Goal: Contribute content

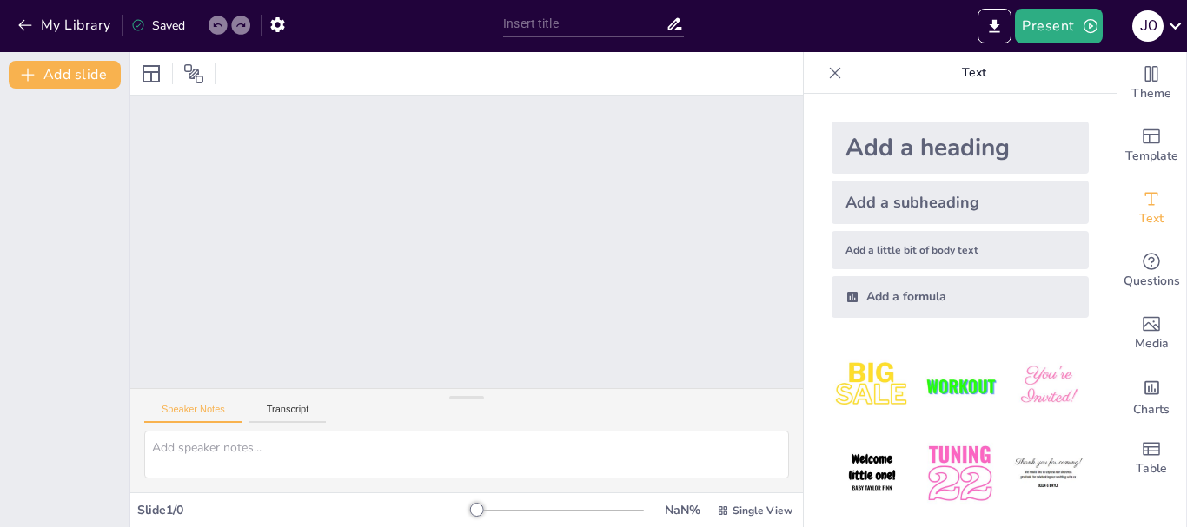
click at [826, 72] on icon at bounding box center [834, 72] width 17 height 17
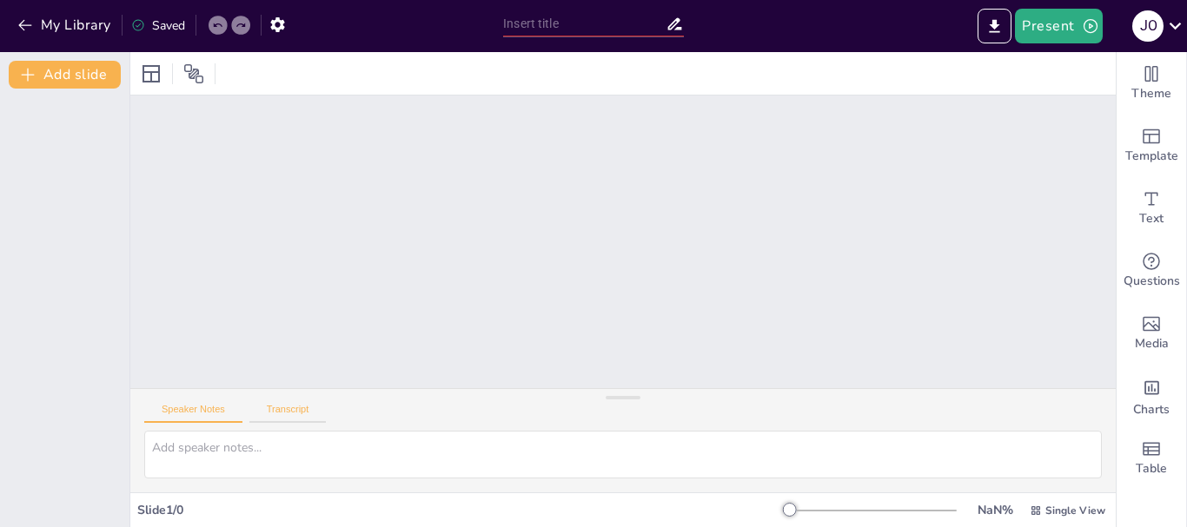
click at [294, 416] on button "Transcript" at bounding box center [287, 413] width 77 height 19
click at [193, 416] on button "Speaker Notes" at bounding box center [193, 413] width 98 height 19
click at [46, 80] on button "Add slide" at bounding box center [65, 75] width 112 height 28
click at [180, 137] on div "Slide 1" at bounding box center [622, 242] width 985 height 293
click at [63, 23] on button "My Library" at bounding box center [65, 25] width 105 height 28
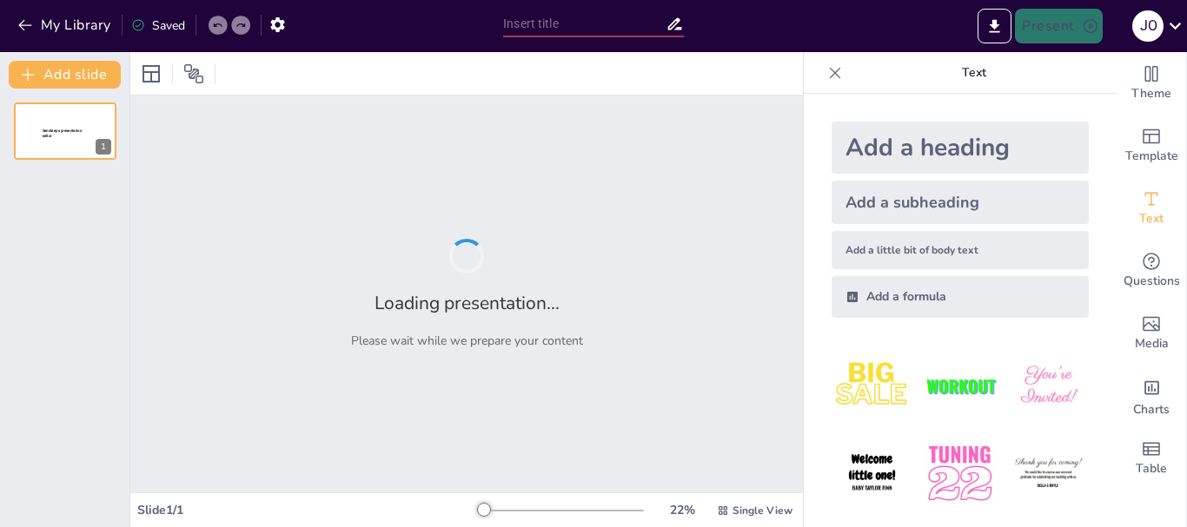
type input "Optimismo: Clave para el Bienestar Emocional"
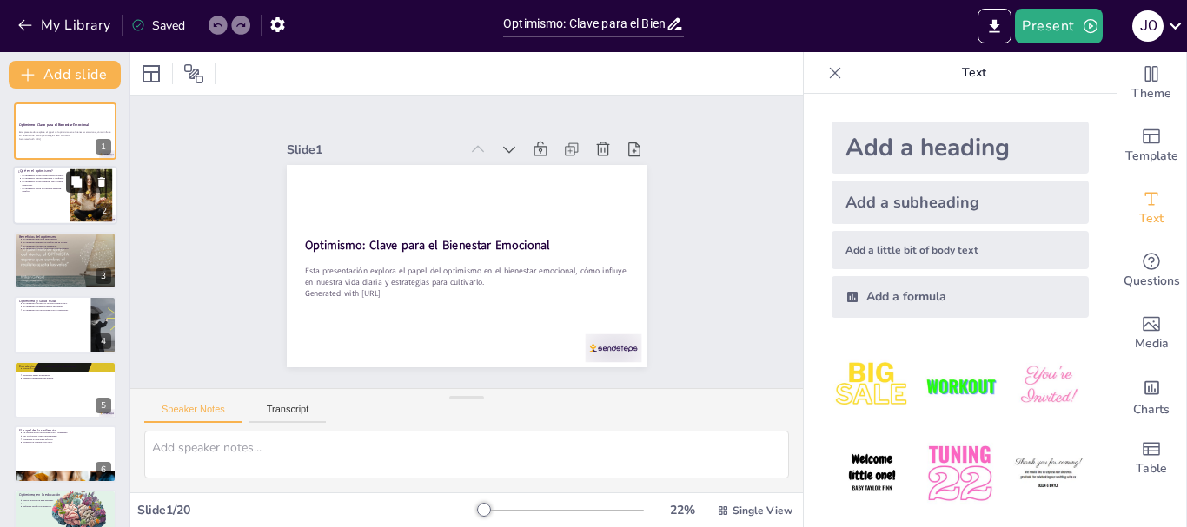
click at [69, 176] on button at bounding box center [76, 182] width 21 height 21
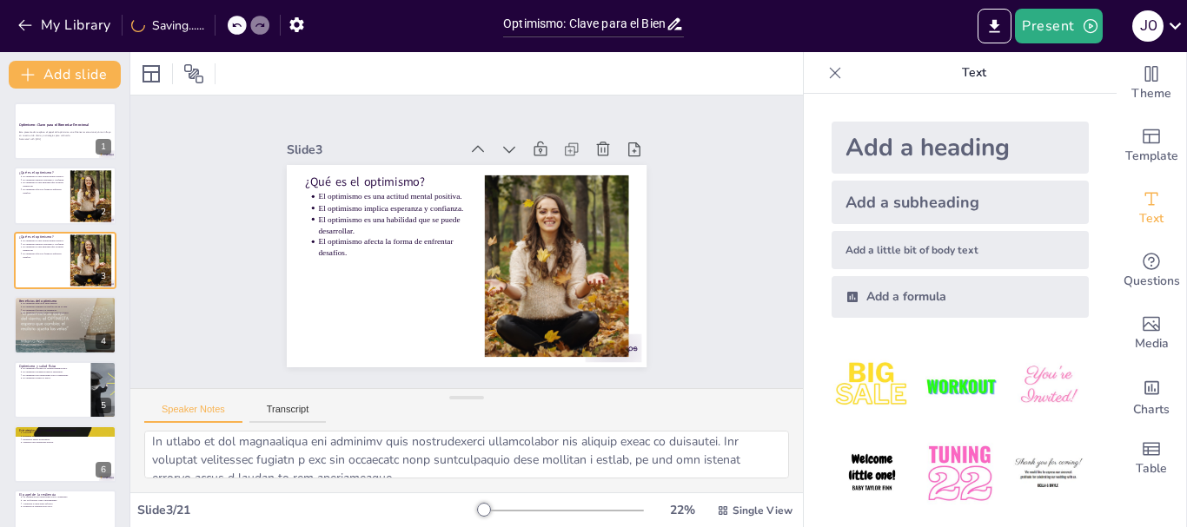
scroll to position [187, 0]
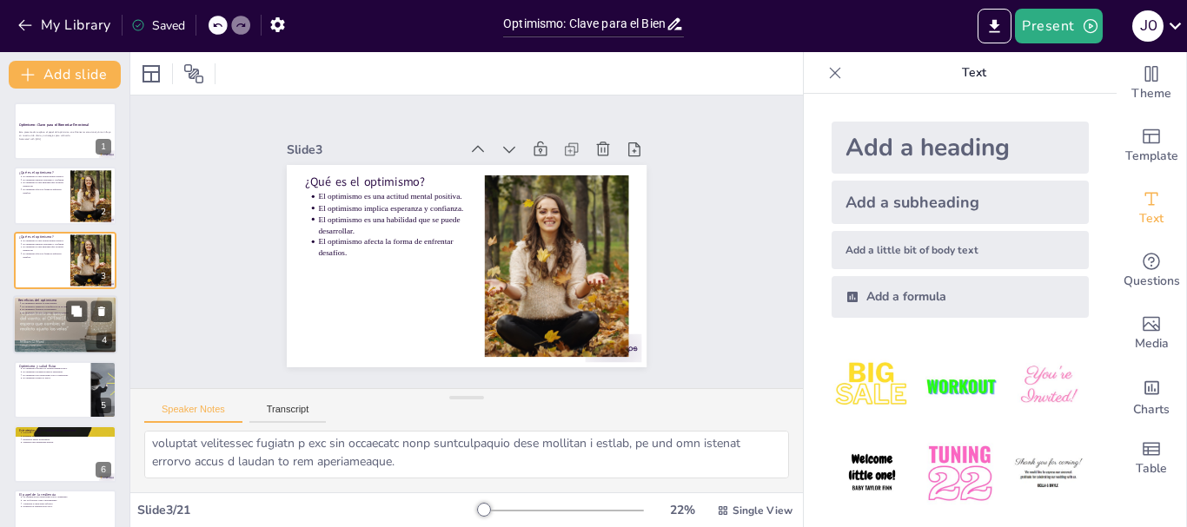
click at [51, 303] on p "El optimismo mejora la salud mental." at bounding box center [67, 302] width 90 height 3
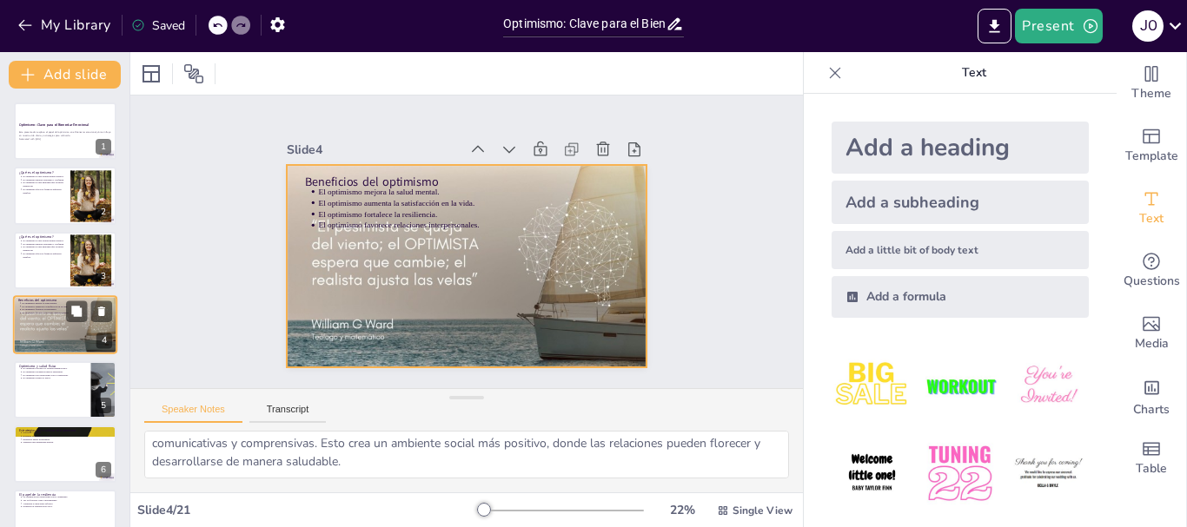
scroll to position [17, 0]
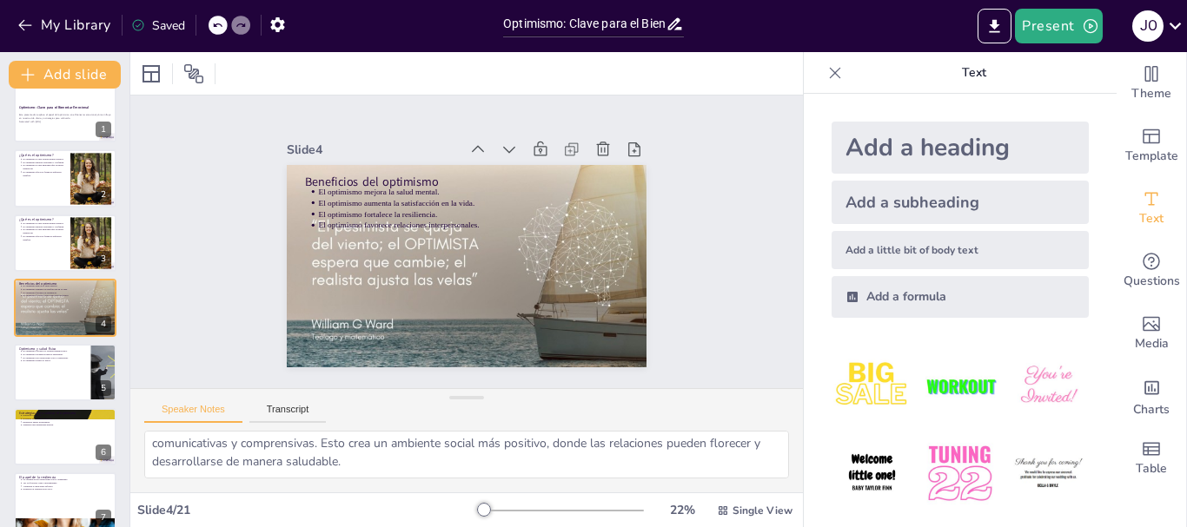
click at [830, 70] on icon at bounding box center [835, 72] width 11 height 11
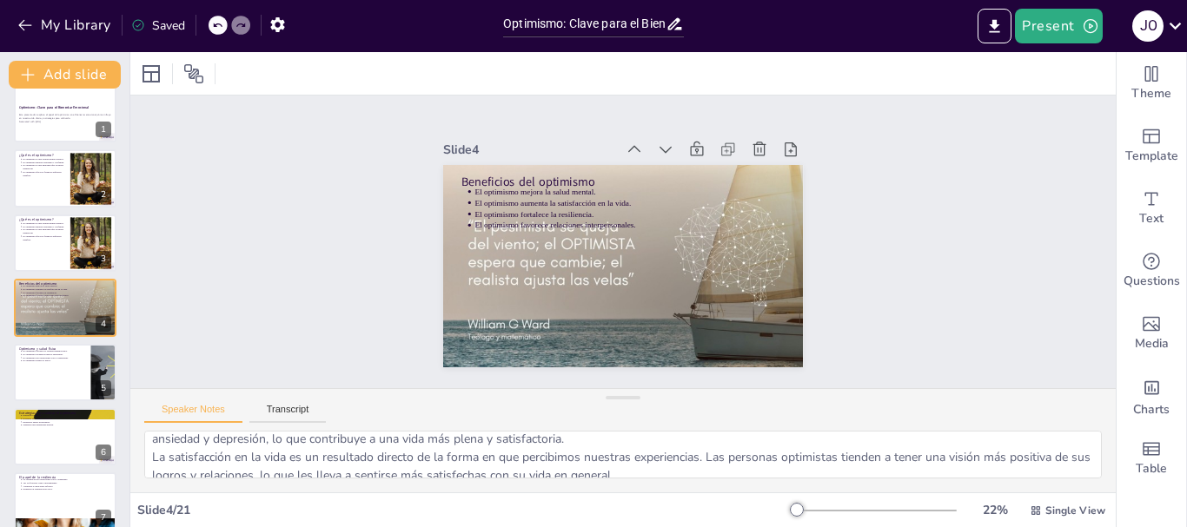
scroll to position [0, 0]
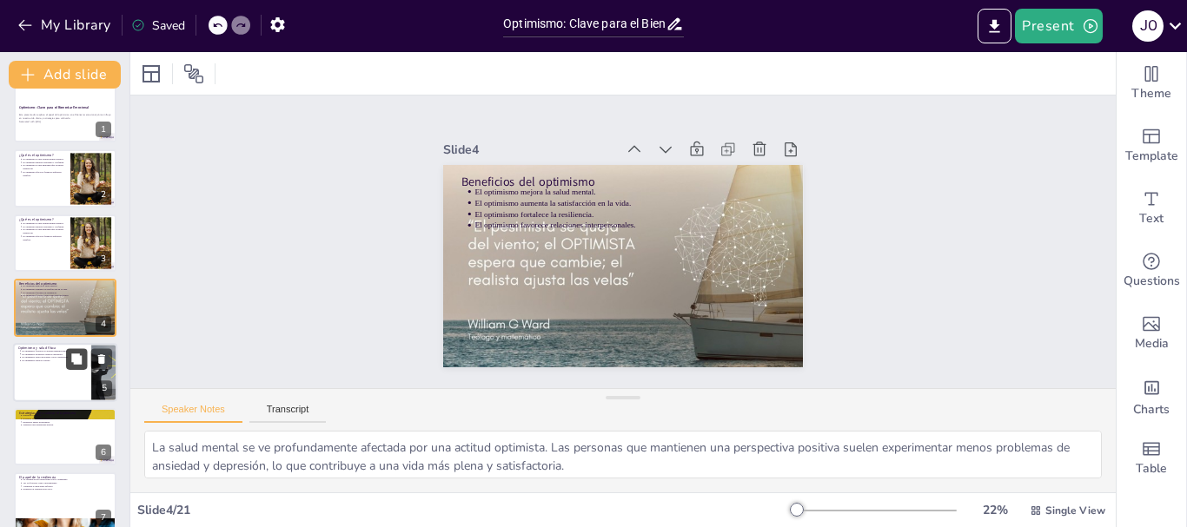
click at [75, 353] on icon at bounding box center [76, 359] width 12 height 12
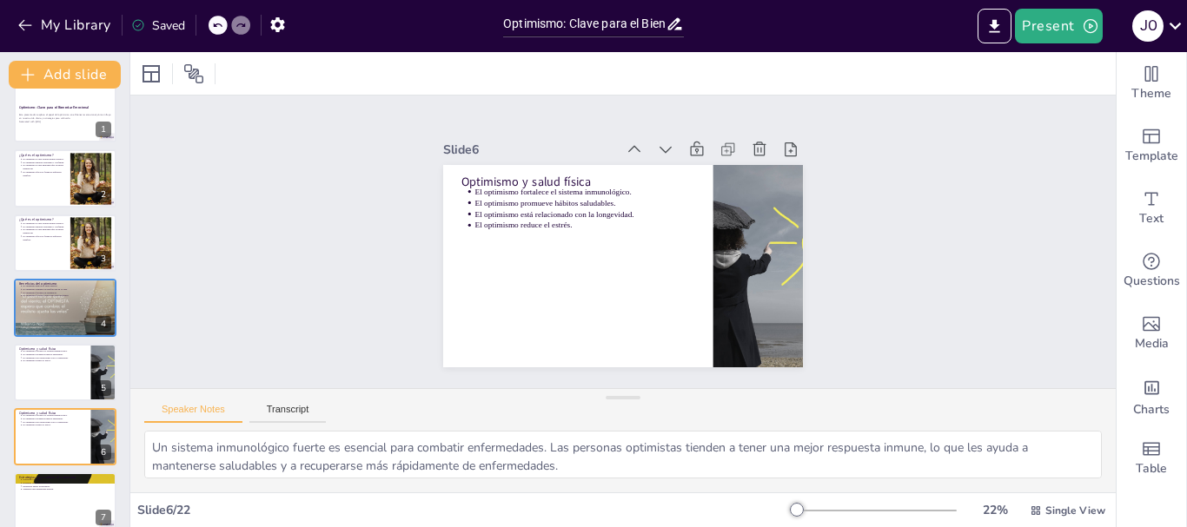
scroll to position [147, 0]
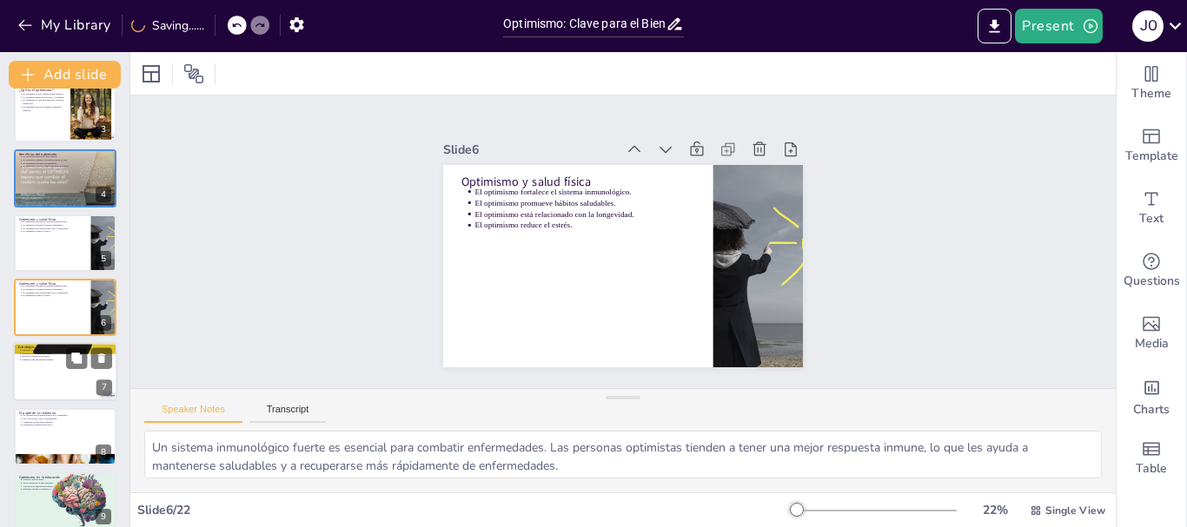
click at [45, 380] on div at bounding box center [65, 372] width 104 height 59
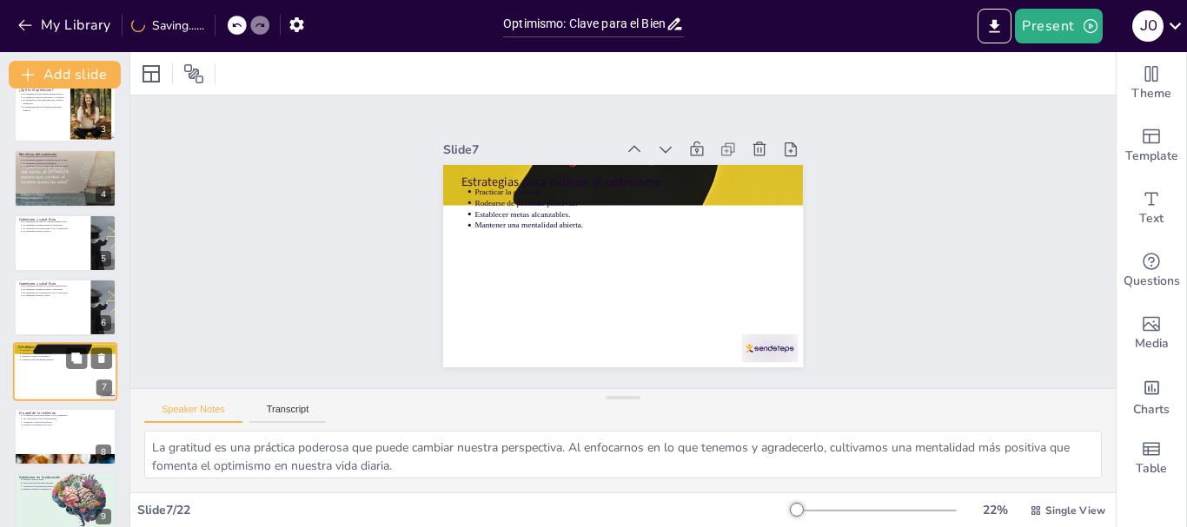
scroll to position [211, 0]
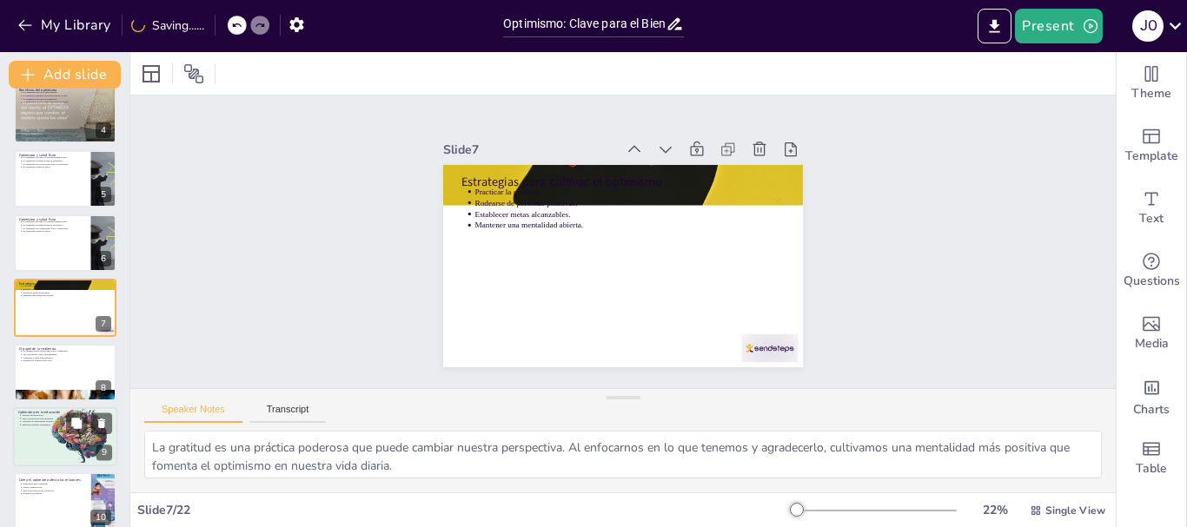
click at [47, 454] on div at bounding box center [65, 436] width 104 height 69
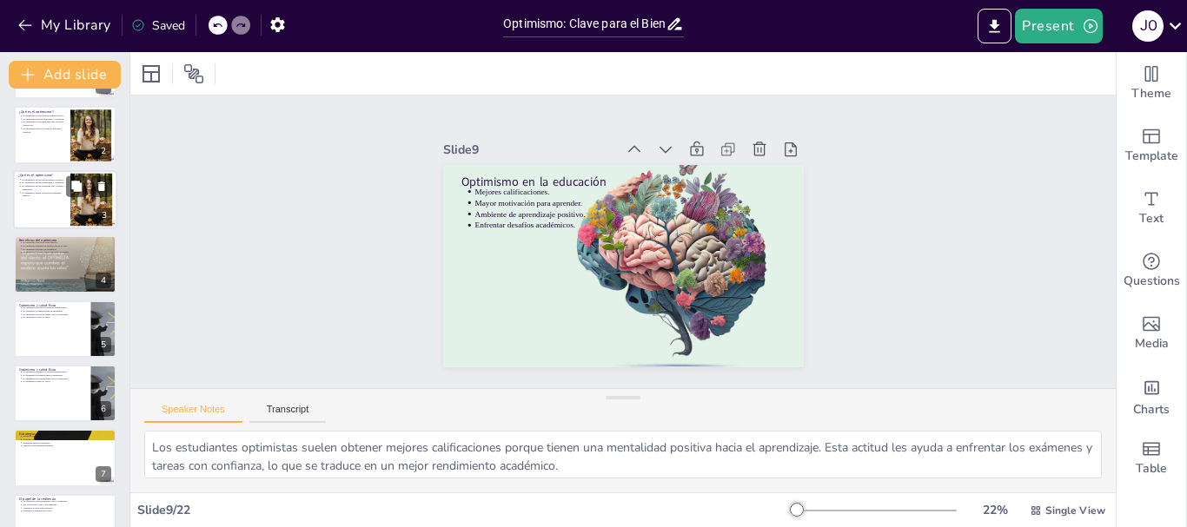
scroll to position [0, 0]
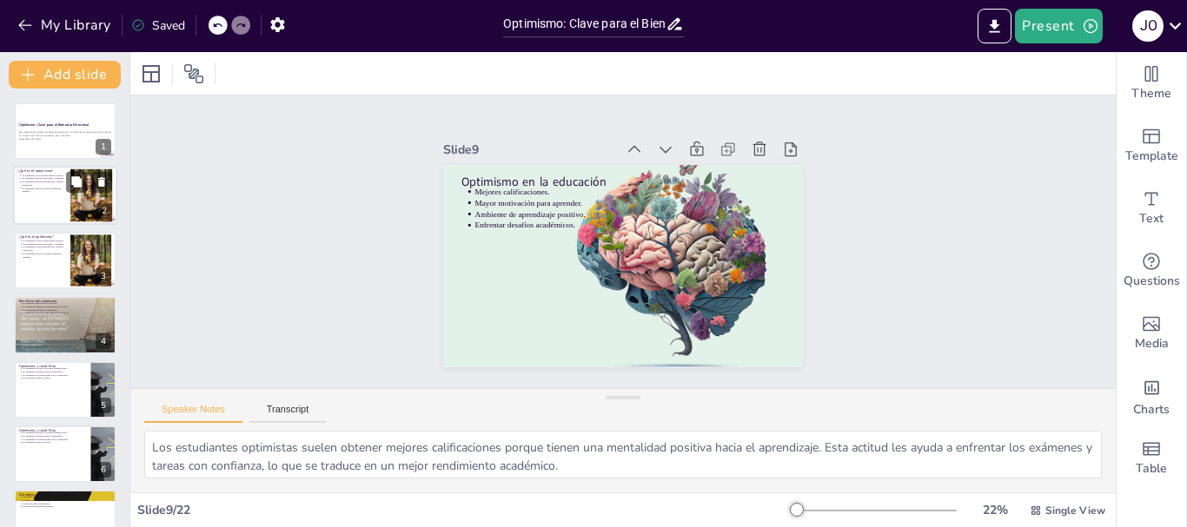
click at [56, 182] on p "El optimismo es una habilidad que se puede desarrollar." at bounding box center [43, 184] width 43 height 7
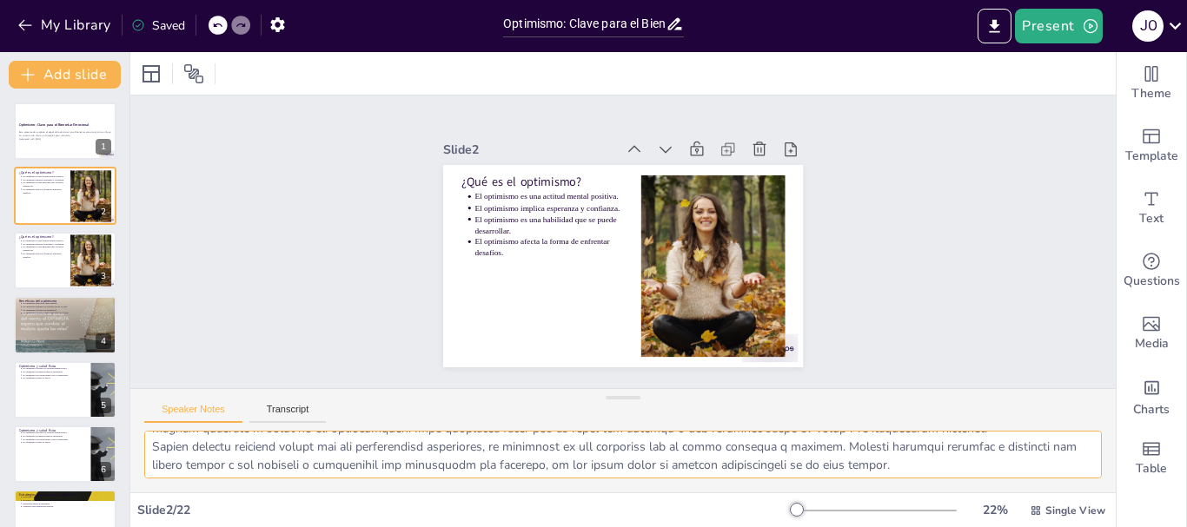
scroll to position [114, 0]
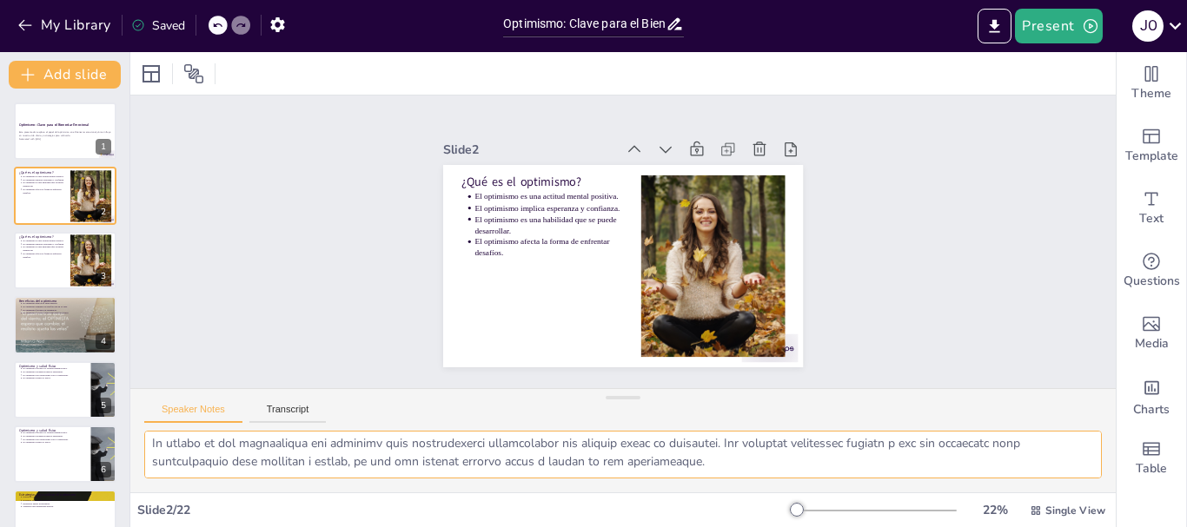
drag, startPoint x: 151, startPoint y: 443, endPoint x: 994, endPoint y: 480, distance: 843.5
click at [994, 480] on div at bounding box center [622, 462] width 985 height 62
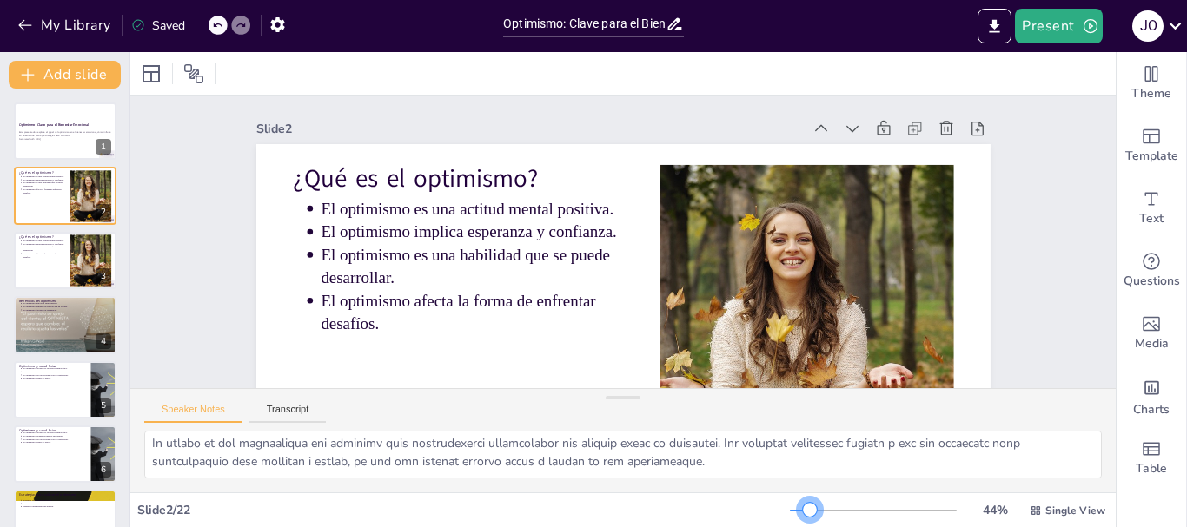
drag, startPoint x: 784, startPoint y: 506, endPoint x: 798, endPoint y: 506, distance: 13.0
click at [803, 506] on div at bounding box center [810, 510] width 14 height 14
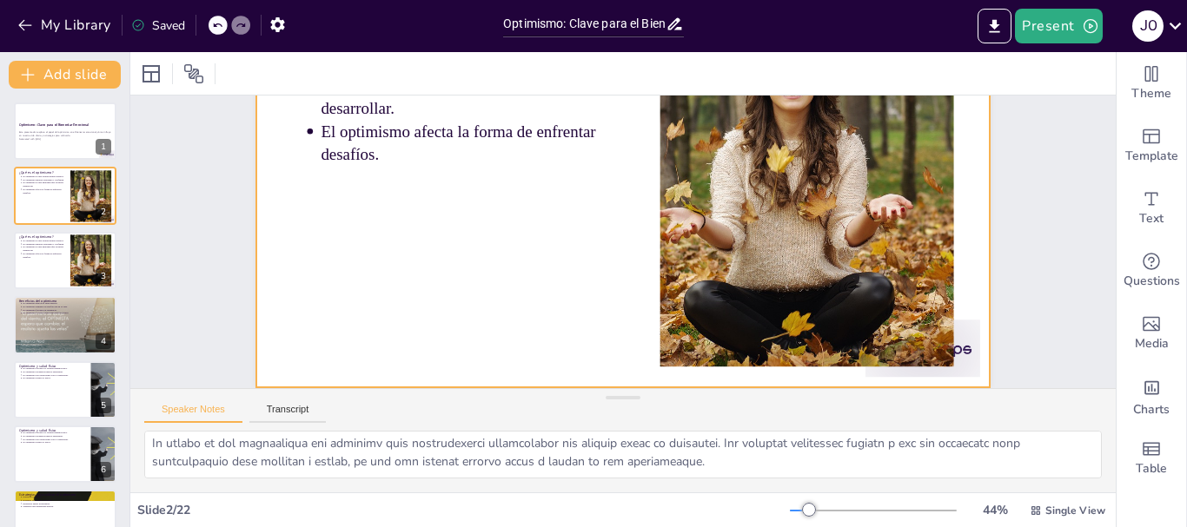
scroll to position [174, 0]
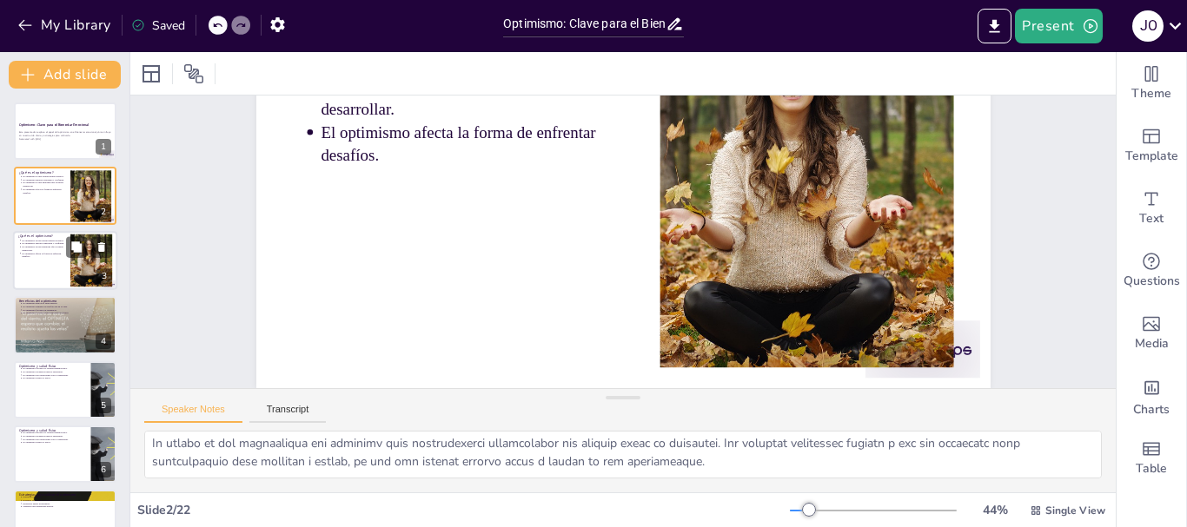
click at [47, 275] on div at bounding box center [65, 260] width 104 height 59
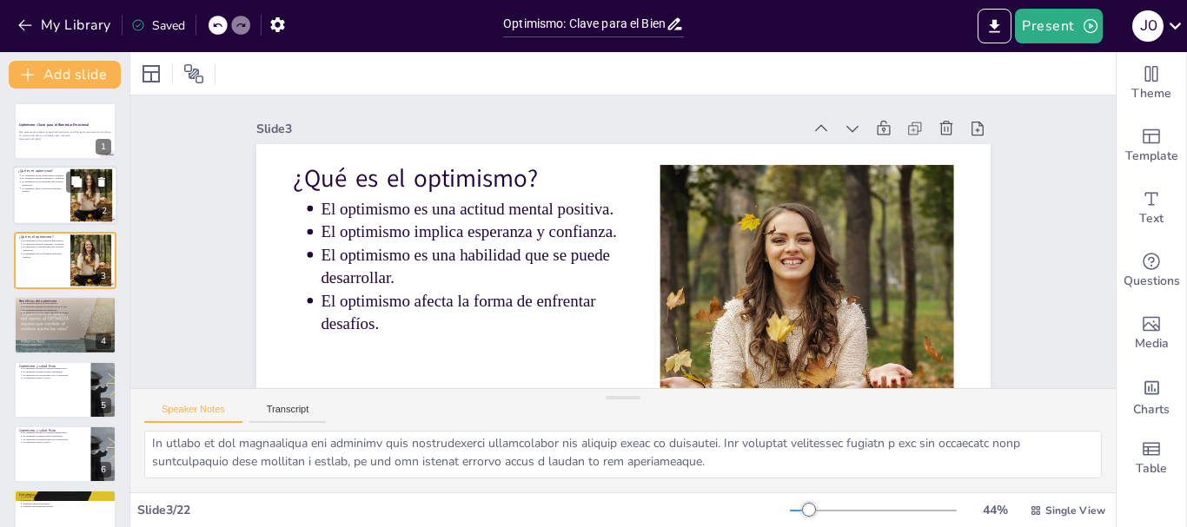
click at [53, 184] on p "El optimismo es una habilidad que se puede desarrollar." at bounding box center [43, 184] width 43 height 7
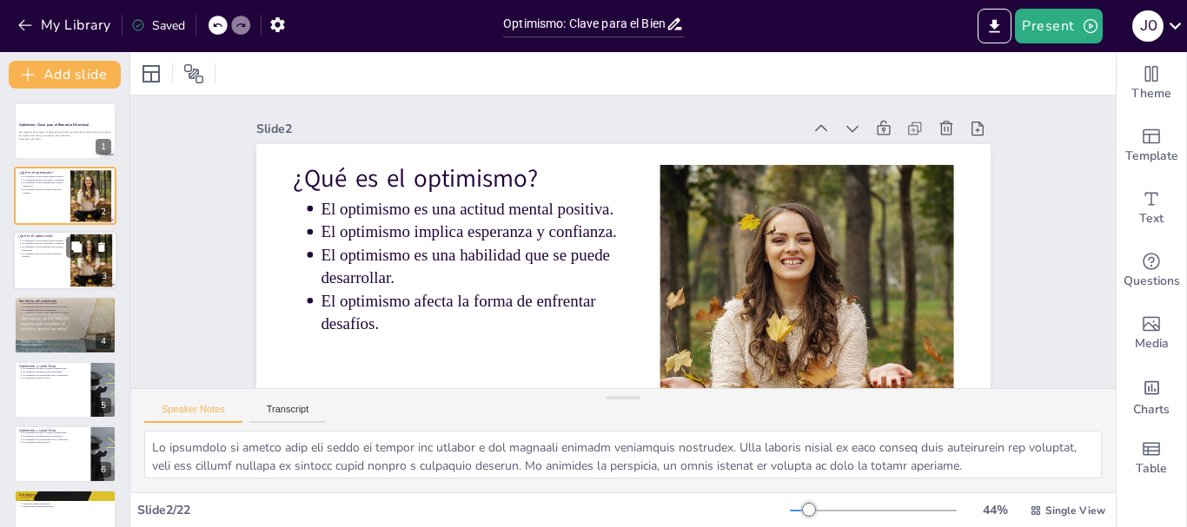
drag, startPoint x: 30, startPoint y: 253, endPoint x: 38, endPoint y: 257, distance: 8.9
click at [31, 253] on p "El optimismo afecta la forma de enfrentar desafíos." at bounding box center [43, 255] width 43 height 7
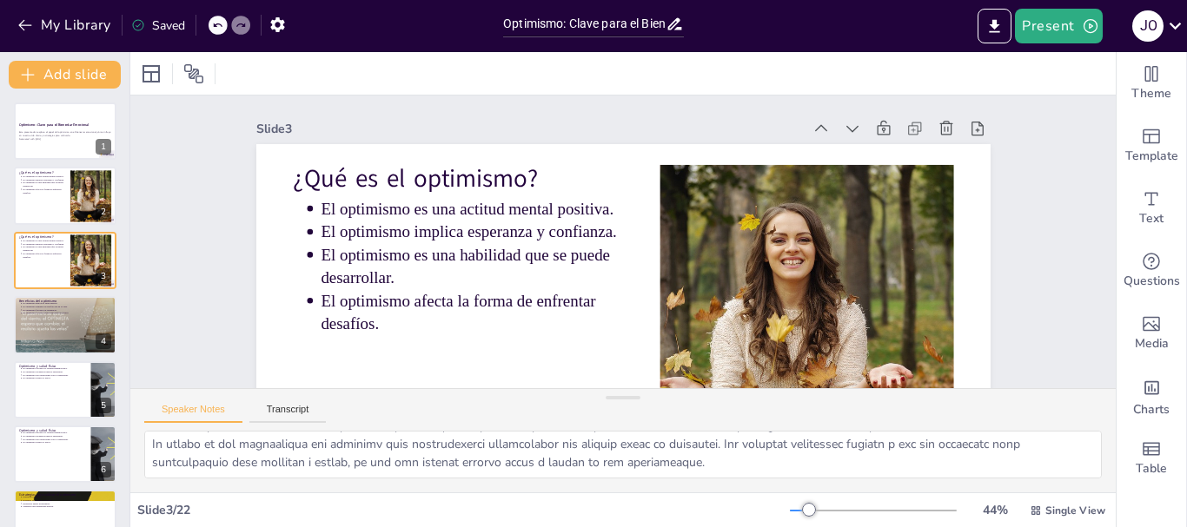
scroll to position [114, 0]
click at [36, 332] on div at bounding box center [65, 324] width 104 height 59
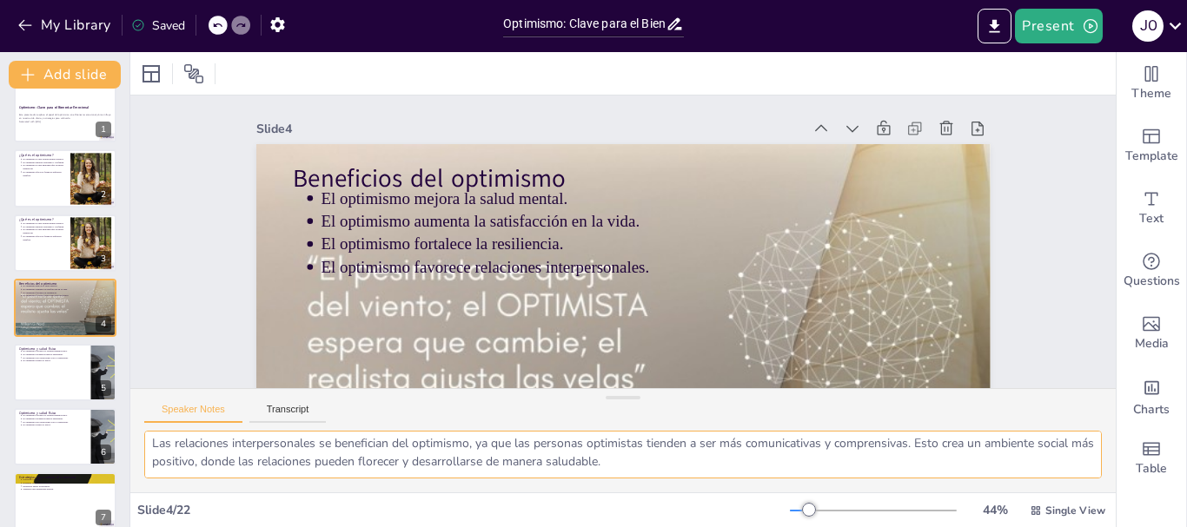
drag, startPoint x: 150, startPoint y: 447, endPoint x: 705, endPoint y: 462, distance: 554.5
click at [705, 462] on textarea "La salud mental se ve profundamente afectada por una actitud optimista. Las per…" at bounding box center [622, 455] width 957 height 48
click at [58, 387] on div at bounding box center [65, 372] width 104 height 59
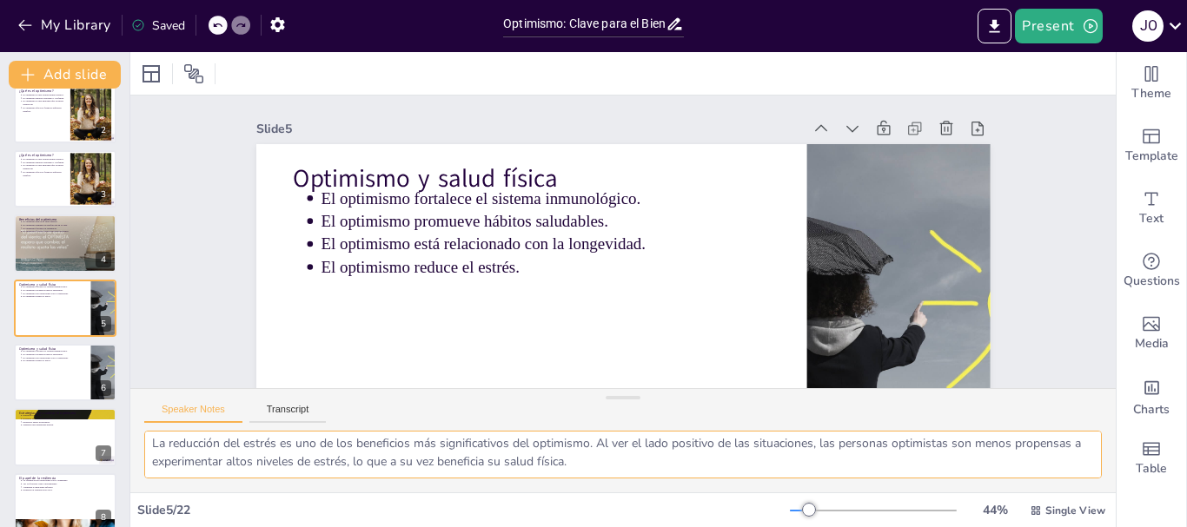
drag, startPoint x: 149, startPoint y: 448, endPoint x: 655, endPoint y: 475, distance: 507.2
click at [655, 475] on textarea "Un sistema inmunológico fuerte es esencial para combatir enfermedades. Las pers…" at bounding box center [622, 455] width 957 height 48
click at [46, 375] on div at bounding box center [65, 372] width 103 height 57
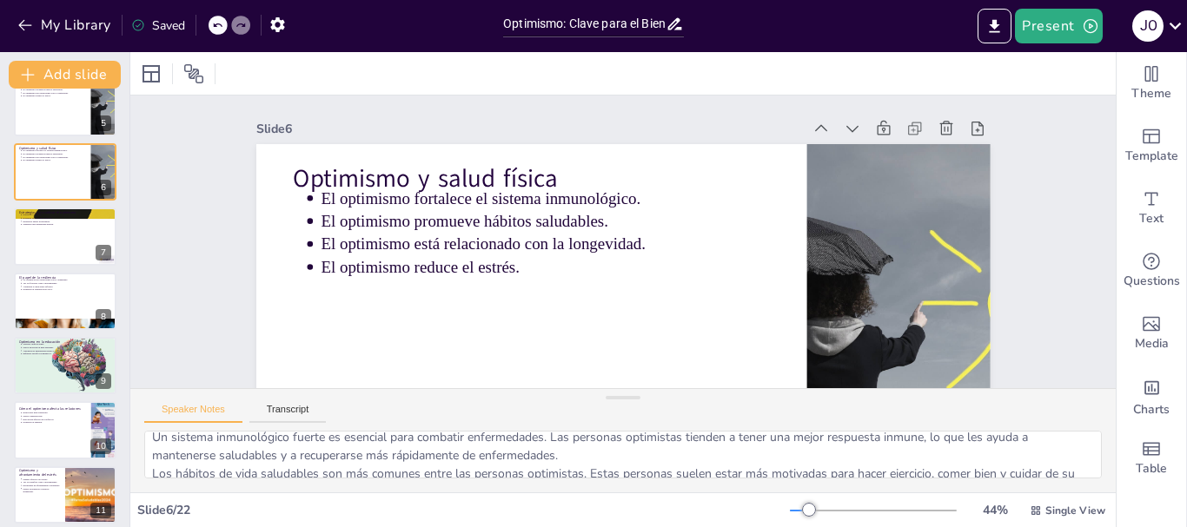
scroll to position [0, 0]
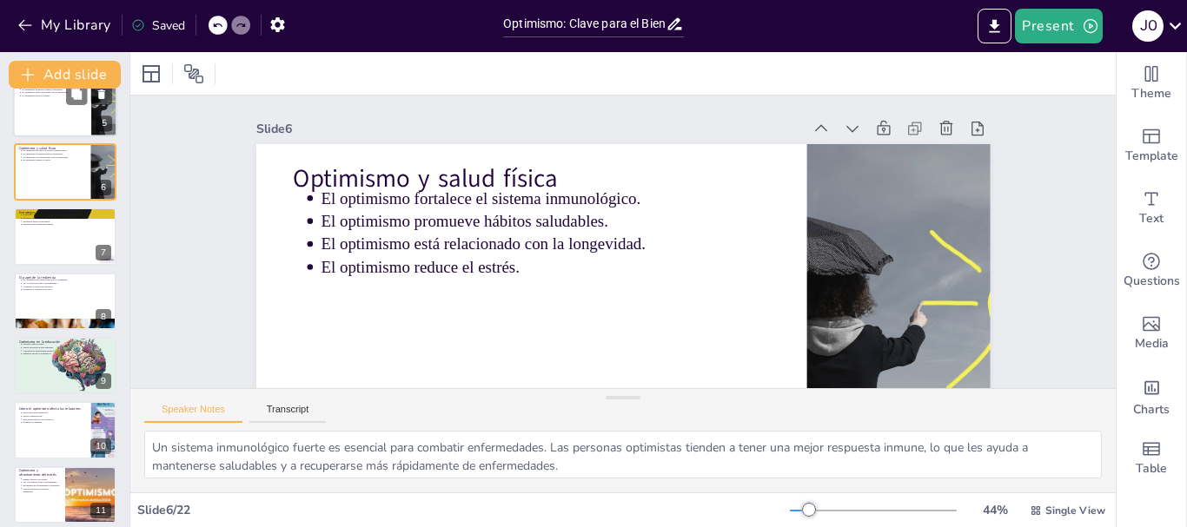
click at [23, 98] on div at bounding box center [65, 107] width 104 height 59
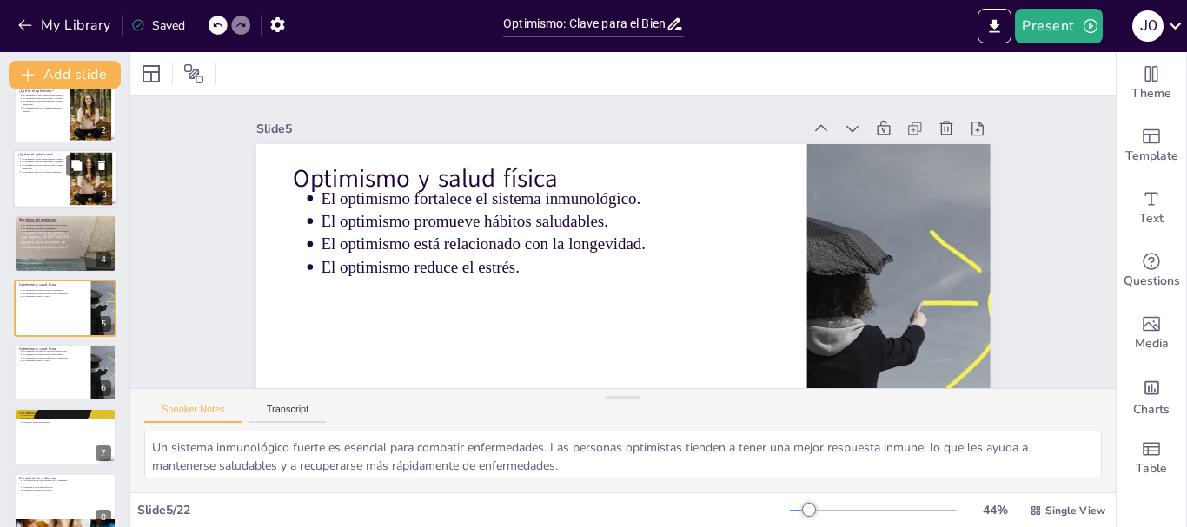
click at [47, 169] on p "El optimismo es una habilidad que se puede desarrollar." at bounding box center [43, 166] width 43 height 7
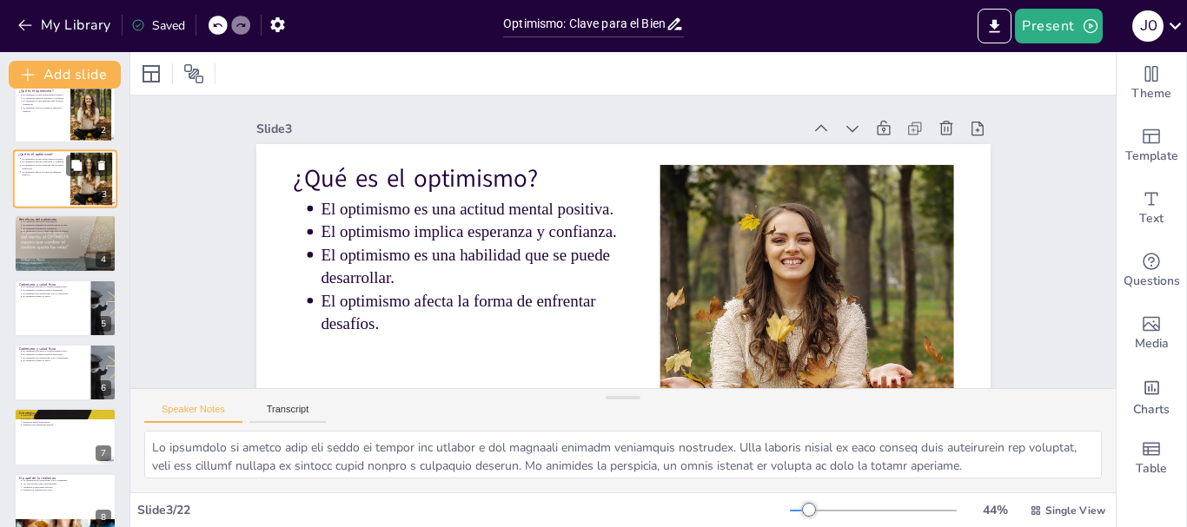
scroll to position [0, 0]
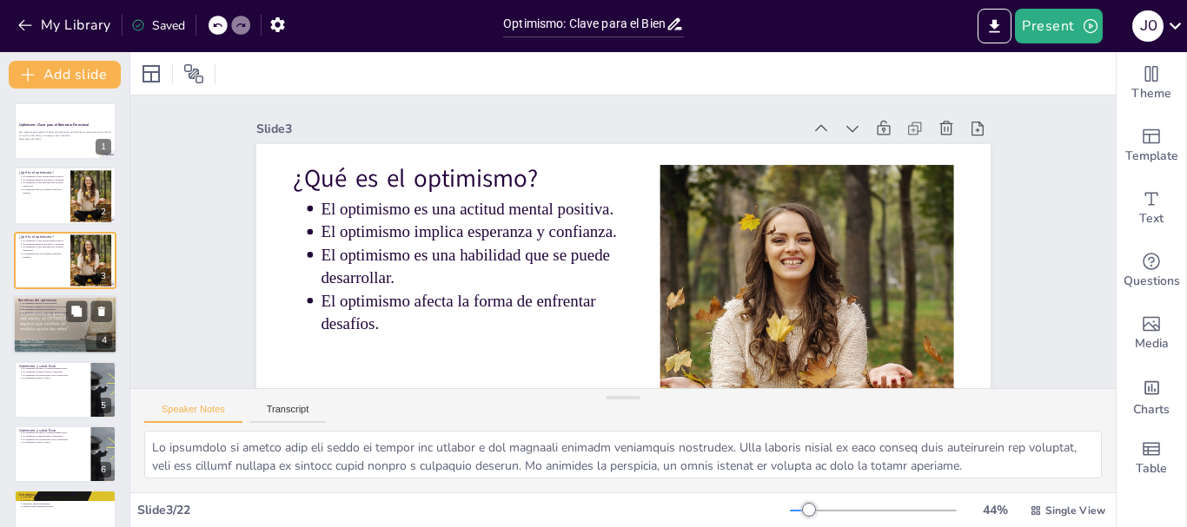
click at [54, 328] on div at bounding box center [65, 324] width 104 height 59
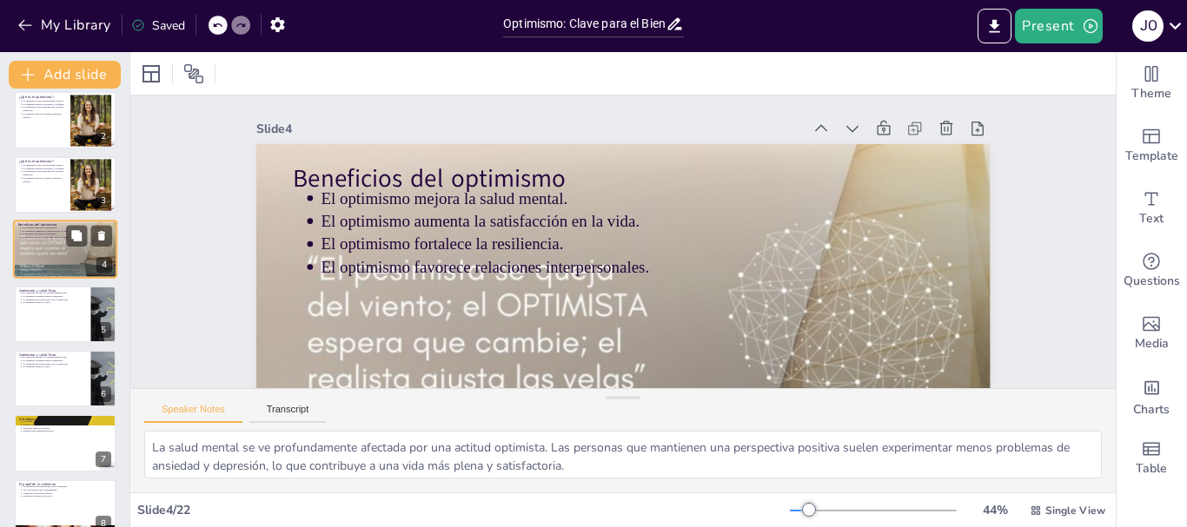
scroll to position [104, 0]
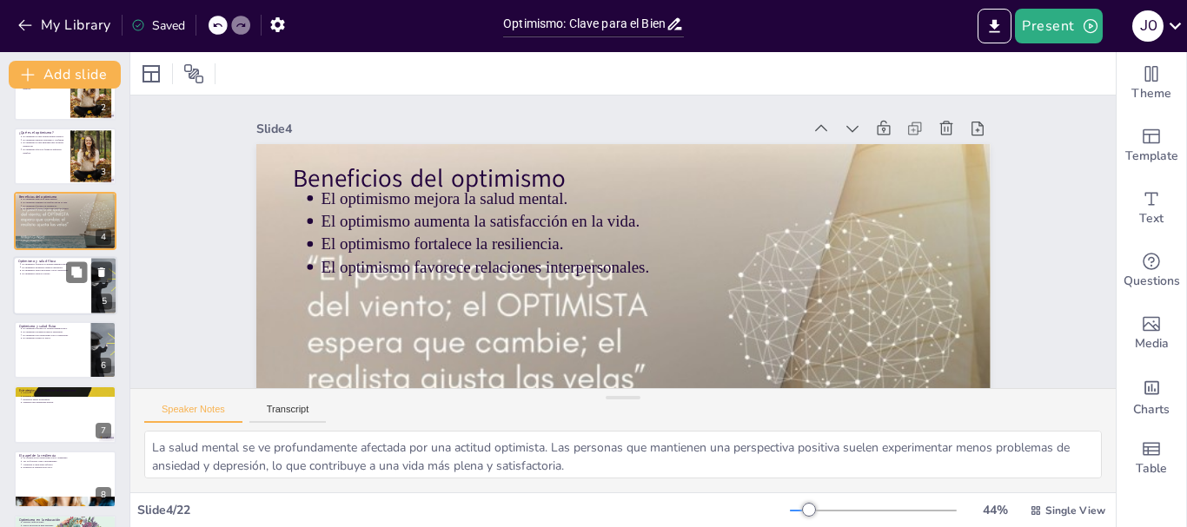
click at [50, 296] on div at bounding box center [65, 285] width 104 height 59
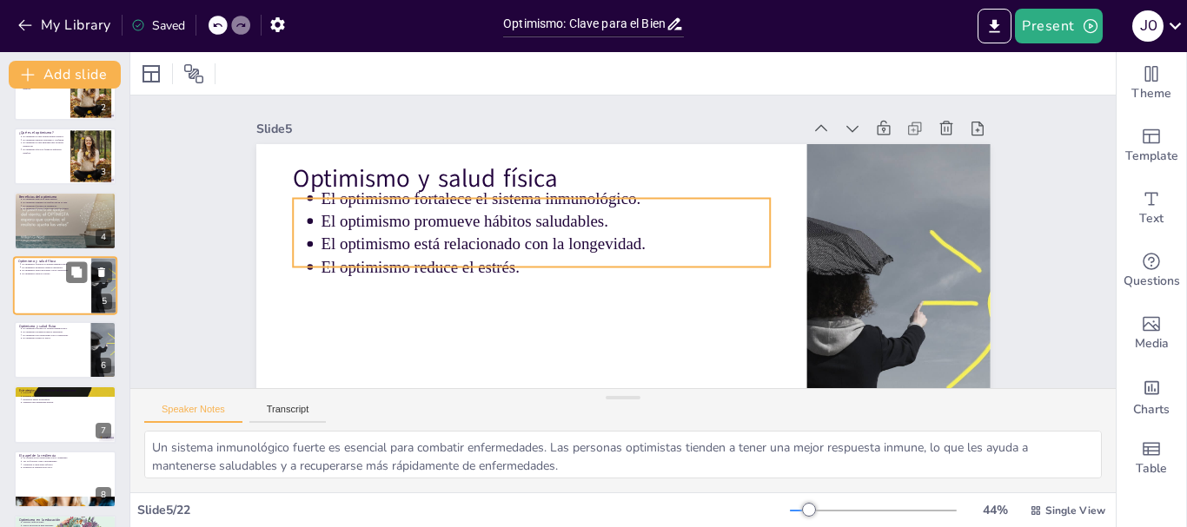
scroll to position [82, 0]
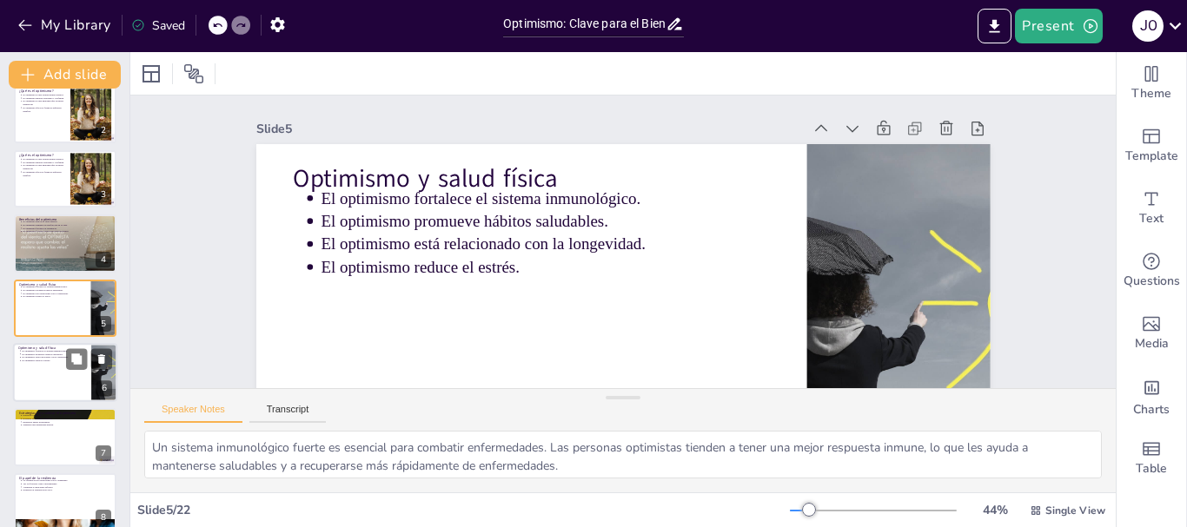
click at [69, 376] on div at bounding box center [65, 372] width 104 height 59
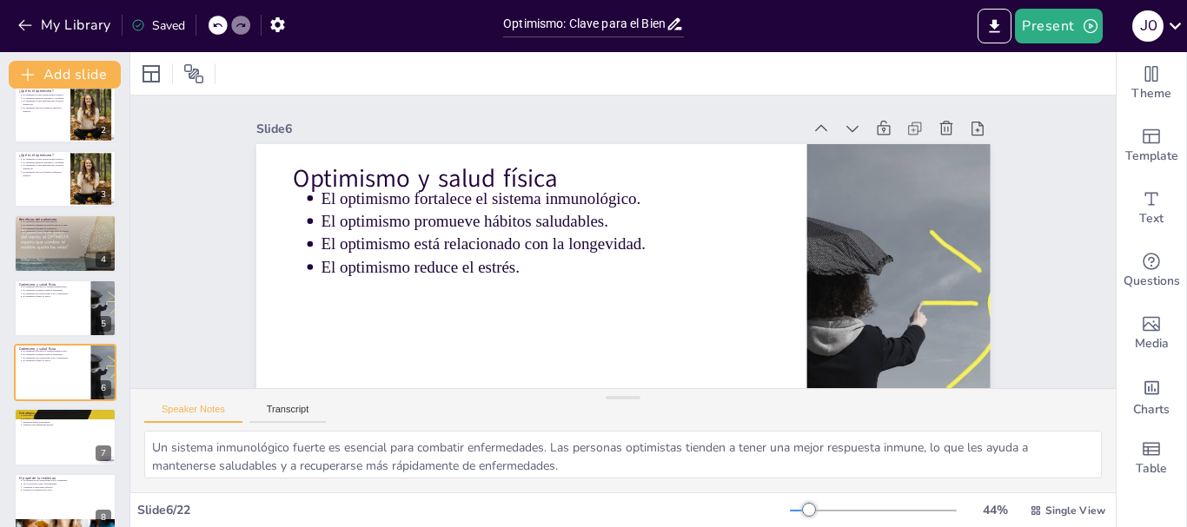
scroll to position [147, 0]
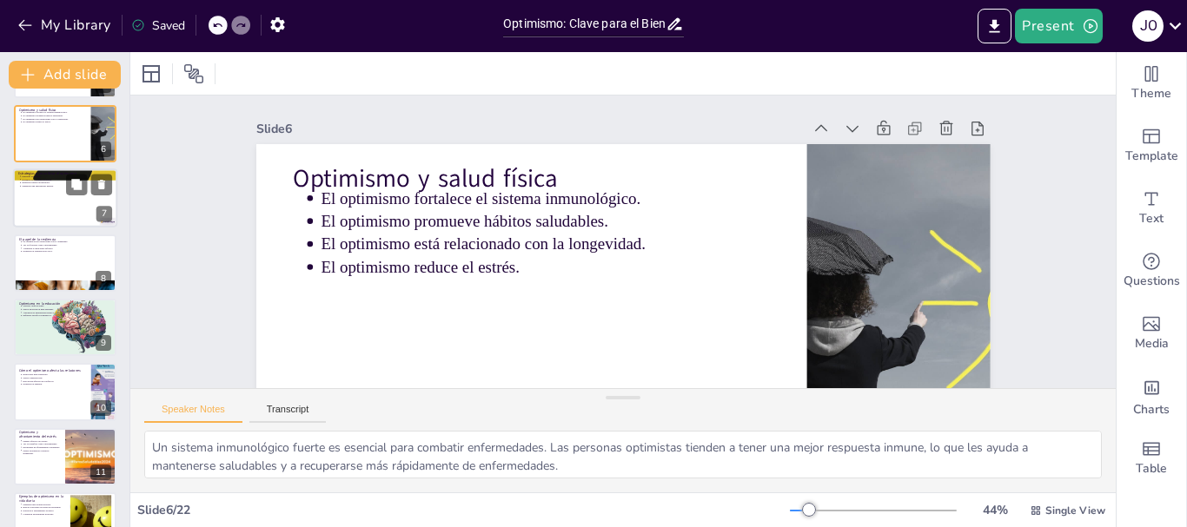
click at [43, 206] on div at bounding box center [65, 198] width 104 height 59
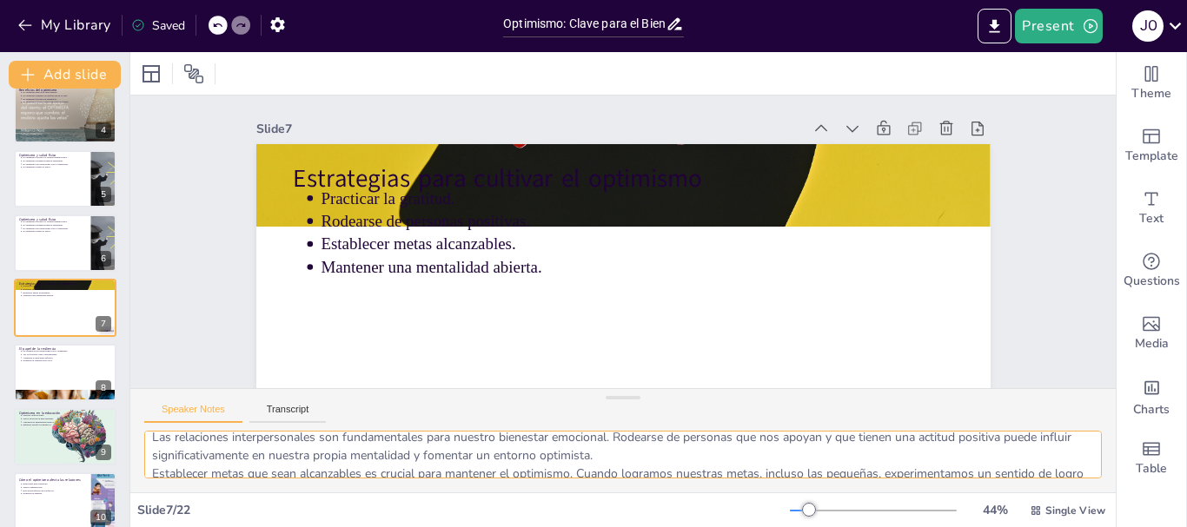
scroll to position [114, 0]
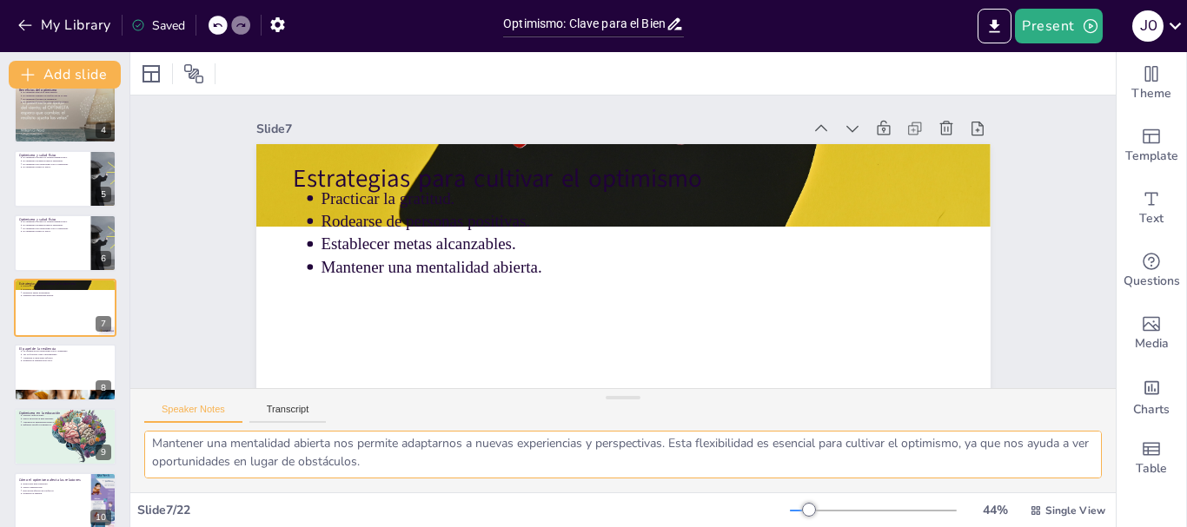
drag, startPoint x: 149, startPoint y: 444, endPoint x: 404, endPoint y: 465, distance: 255.4
click at [460, 461] on textarea "La gratitud es una práctica poderosa que puede cambiar nuestra perspectiva. Al …" at bounding box center [622, 455] width 957 height 48
click at [75, 365] on icon at bounding box center [76, 359] width 12 height 12
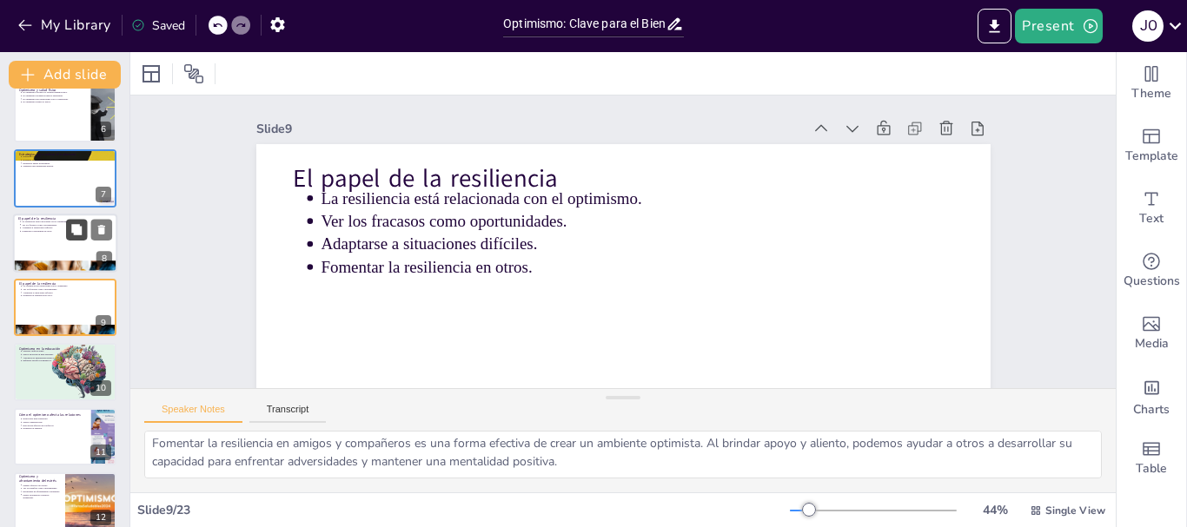
scroll to position [109, 0]
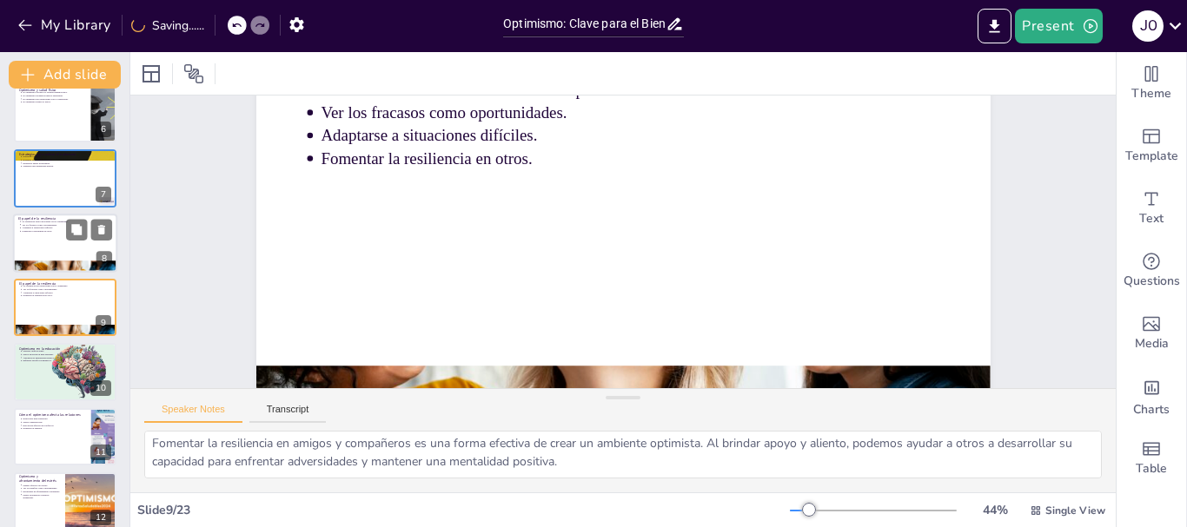
click at [20, 251] on div at bounding box center [65, 243] width 104 height 59
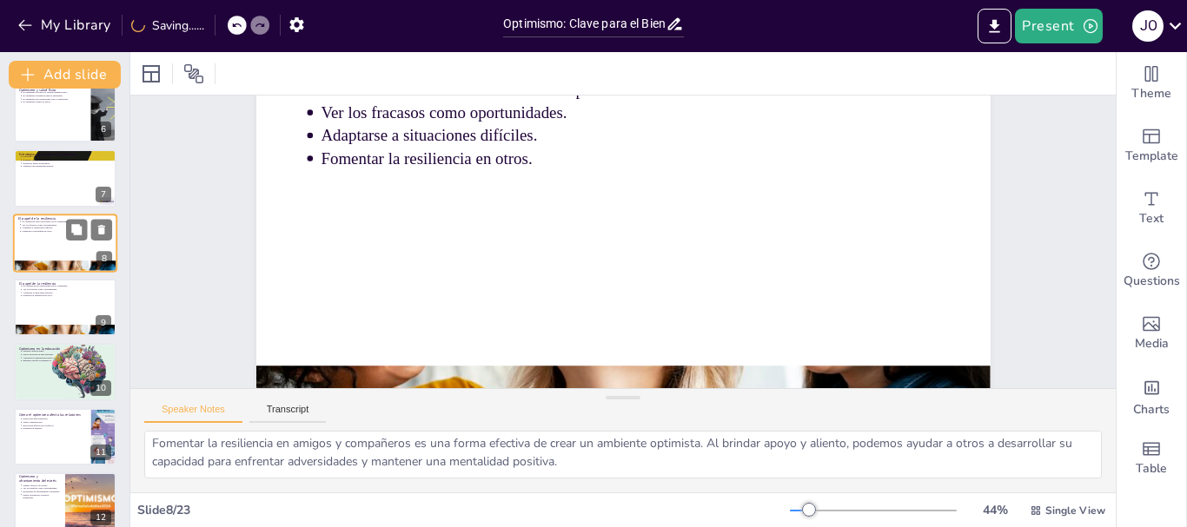
scroll to position [0, 0]
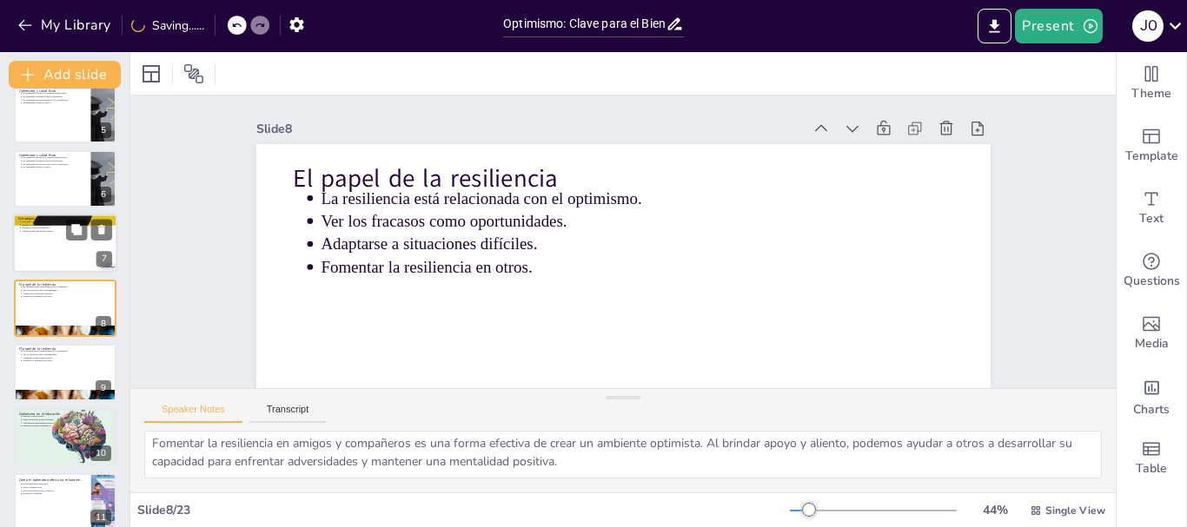
click at [38, 262] on div at bounding box center [65, 244] width 104 height 59
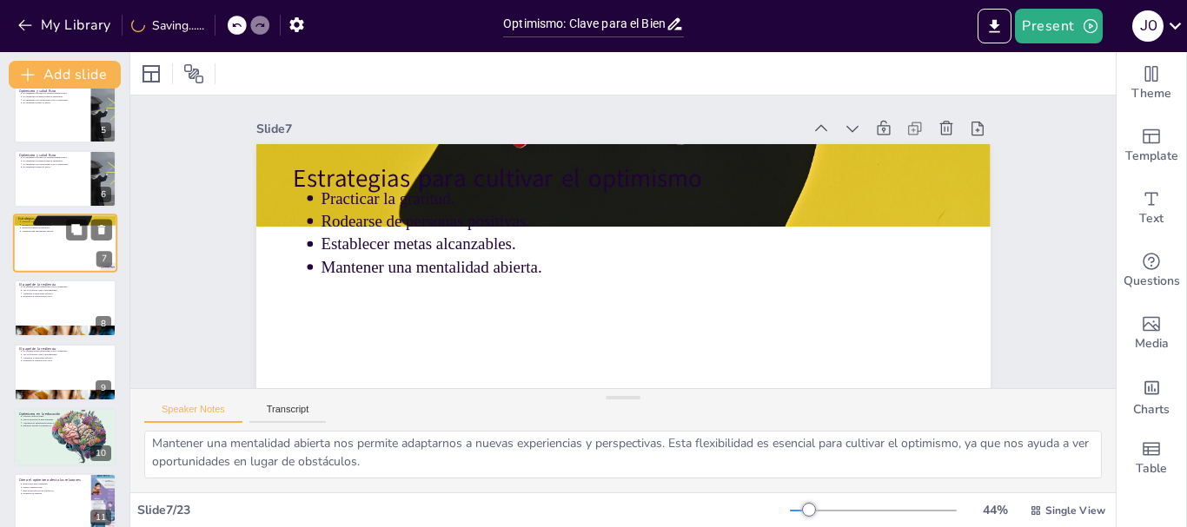
scroll to position [211, 0]
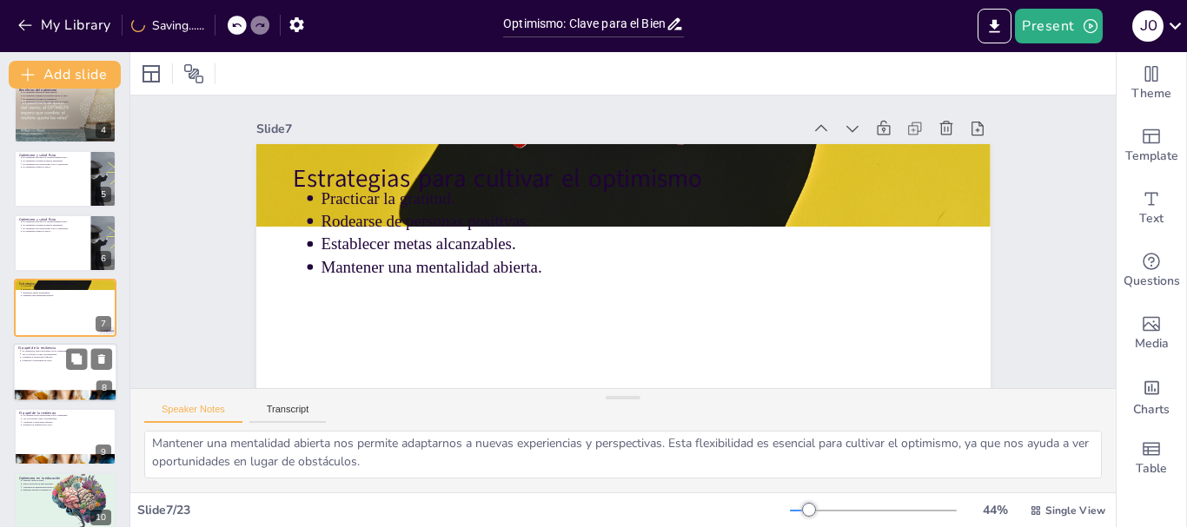
click at [38, 356] on p "Adaptarse a situaciones difíciles." at bounding box center [67, 357] width 90 height 3
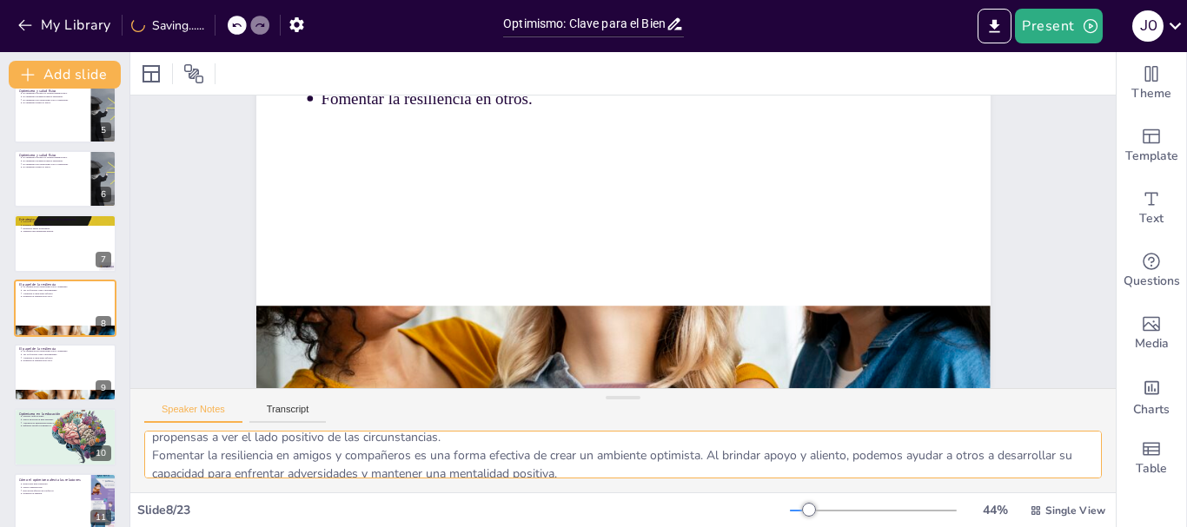
scroll to position [114, 0]
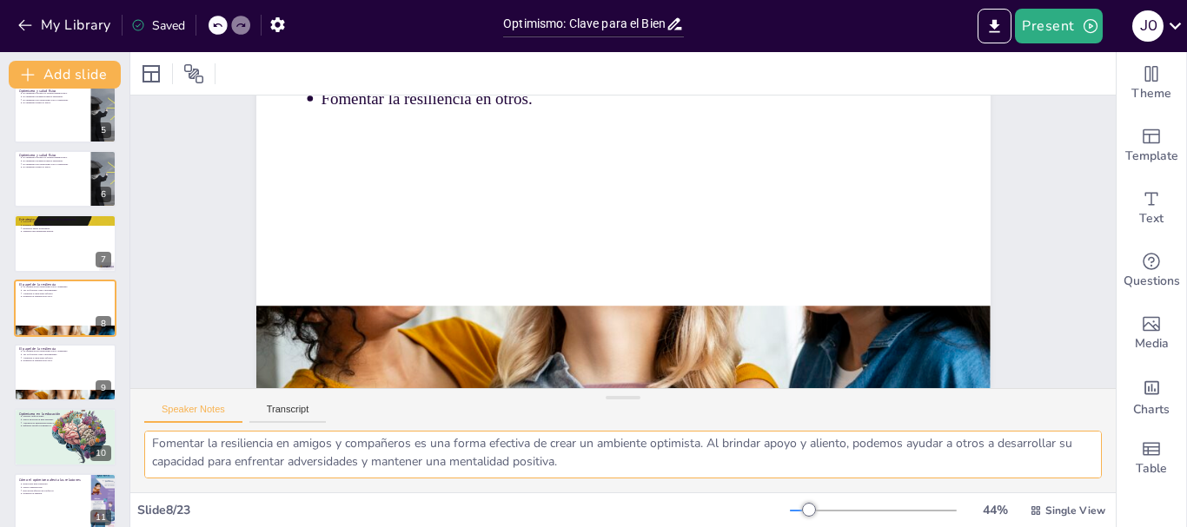
drag, startPoint x: 151, startPoint y: 446, endPoint x: 519, endPoint y: 462, distance: 367.8
click at [609, 459] on textarea "La resiliencia es una cualidad que permite a las personas enfrentar la adversid…" at bounding box center [622, 455] width 957 height 48
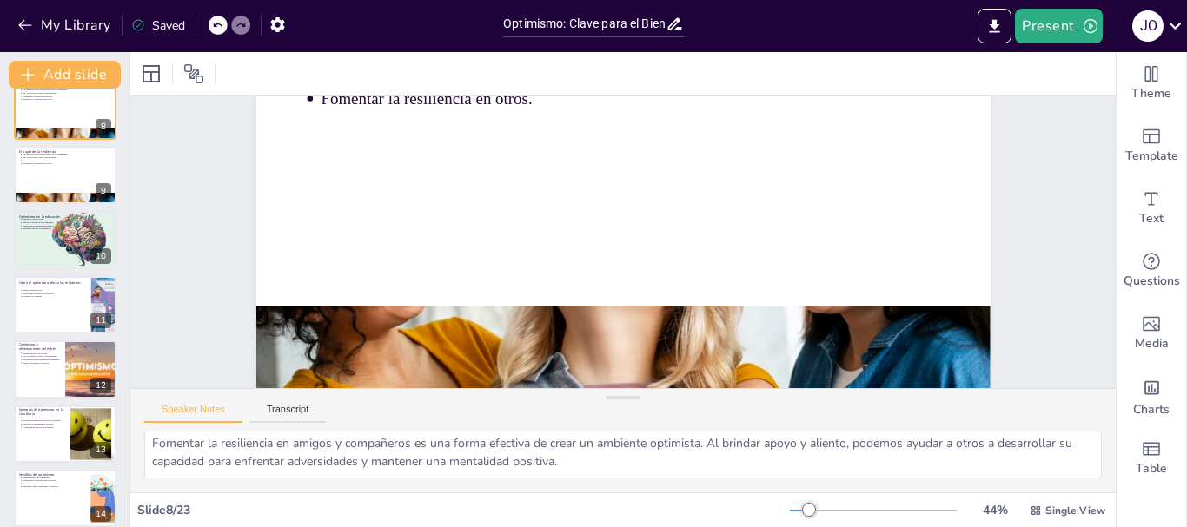
scroll to position [543, 0]
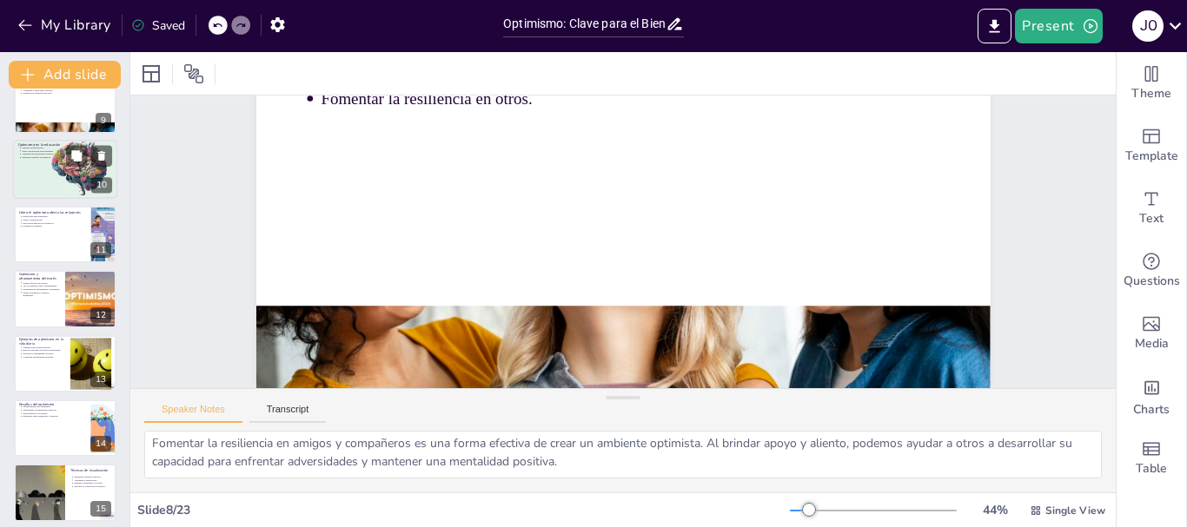
click at [54, 187] on div at bounding box center [65, 169] width 104 height 69
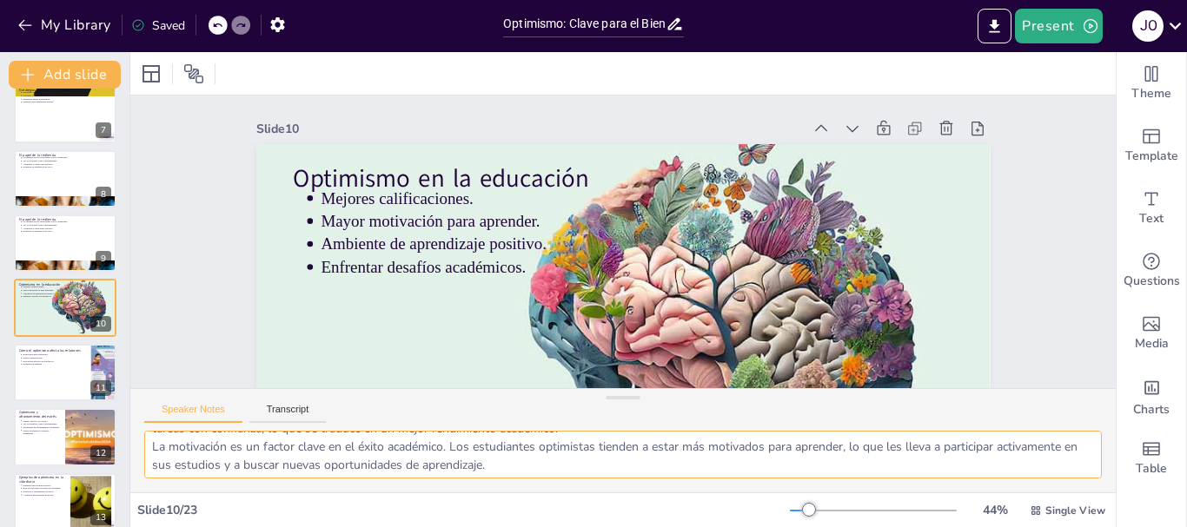
scroll to position [114, 0]
drag, startPoint x: 152, startPoint y: 447, endPoint x: 542, endPoint y: 467, distance: 390.5
click at [550, 468] on textarea "Los estudiantes optimistas suelen obtener mejores calificaciones porque tienen …" at bounding box center [622, 455] width 957 height 48
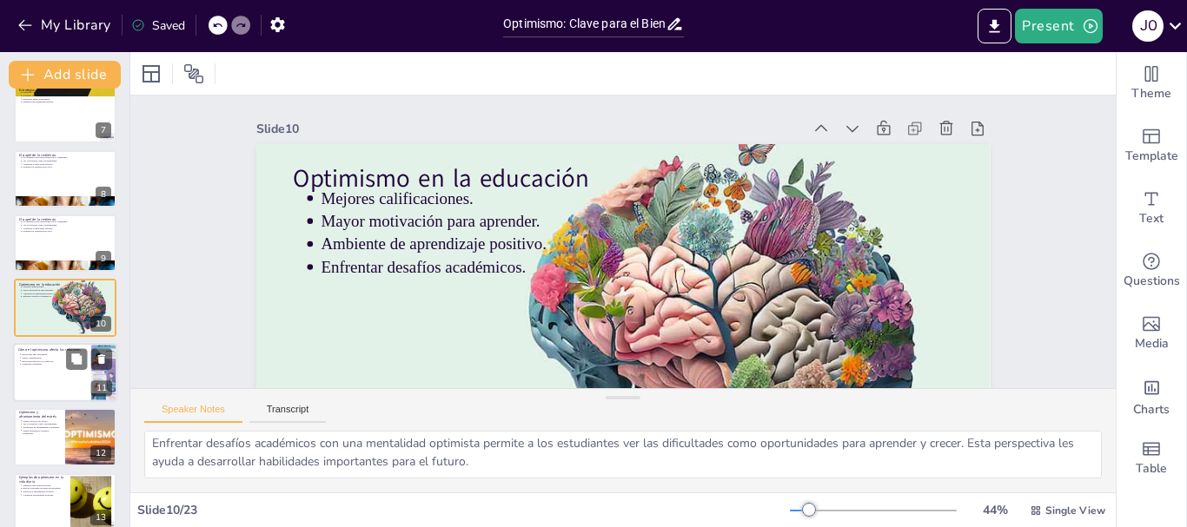
click at [32, 379] on div at bounding box center [65, 372] width 104 height 59
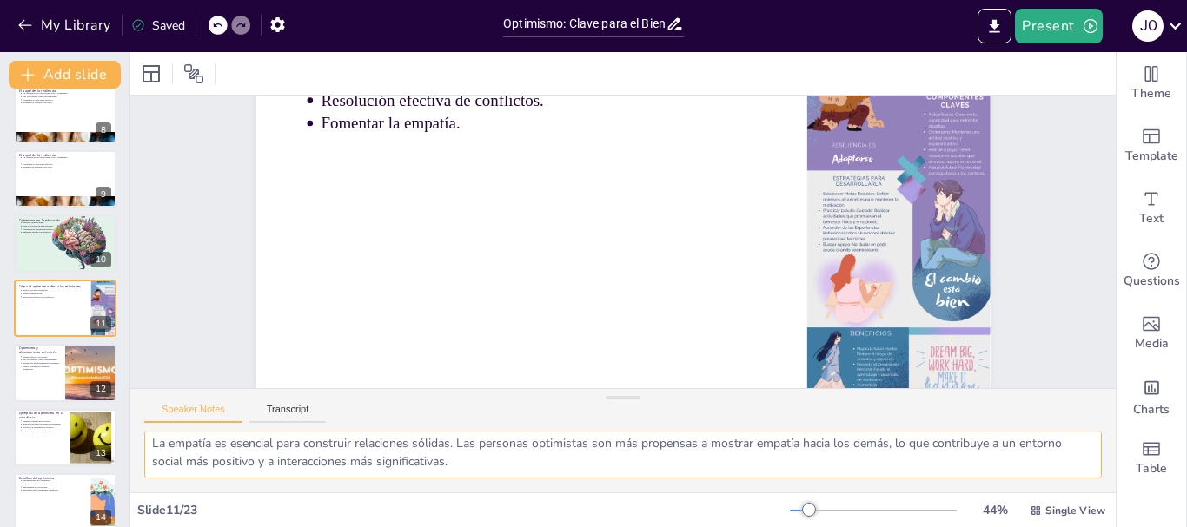
drag, startPoint x: 149, startPoint y: 446, endPoint x: 486, endPoint y: 471, distance: 337.1
click at [486, 471] on textarea "Las relaciones saludables son fundamentales para nuestro bienestar emocional. L…" at bounding box center [622, 455] width 957 height 48
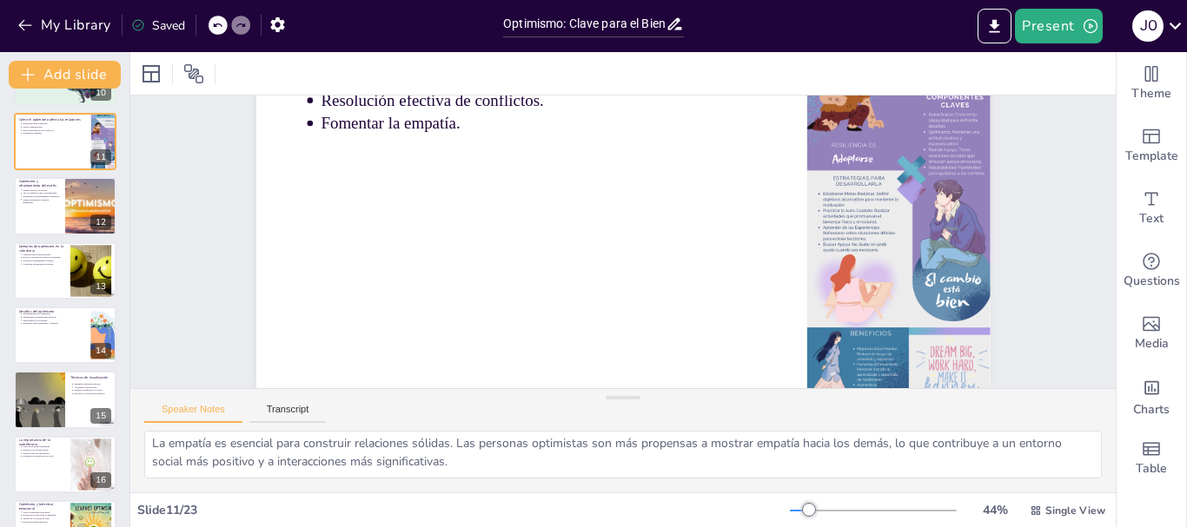
scroll to position [643, 0]
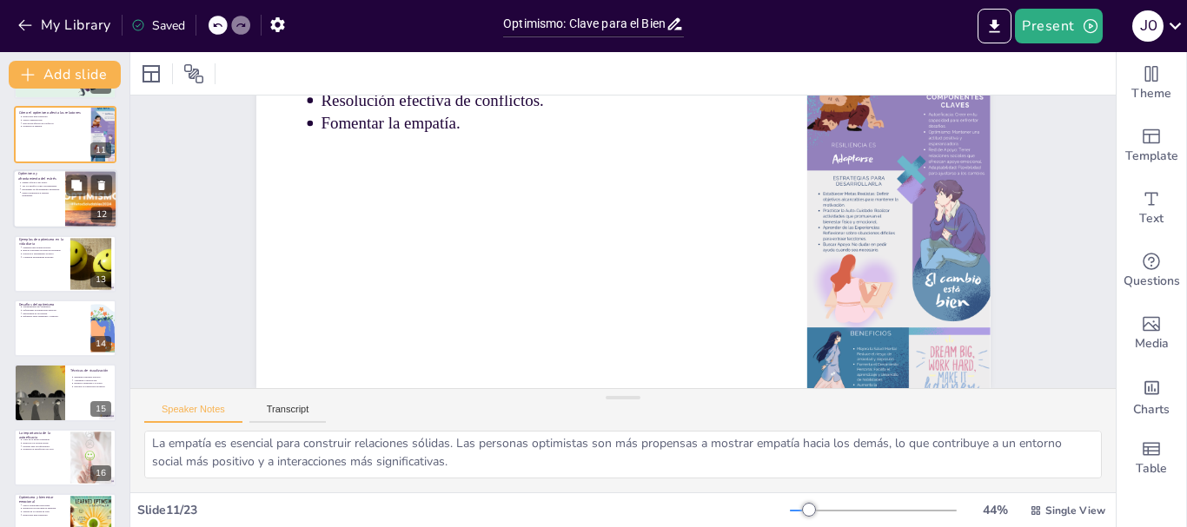
click at [36, 203] on div at bounding box center [65, 198] width 104 height 59
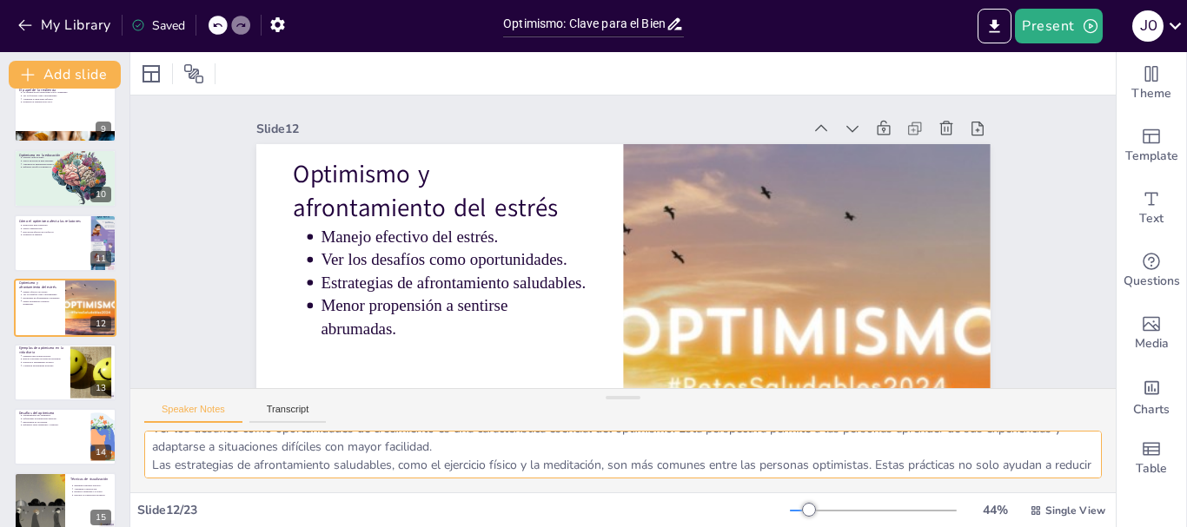
scroll to position [114, 0]
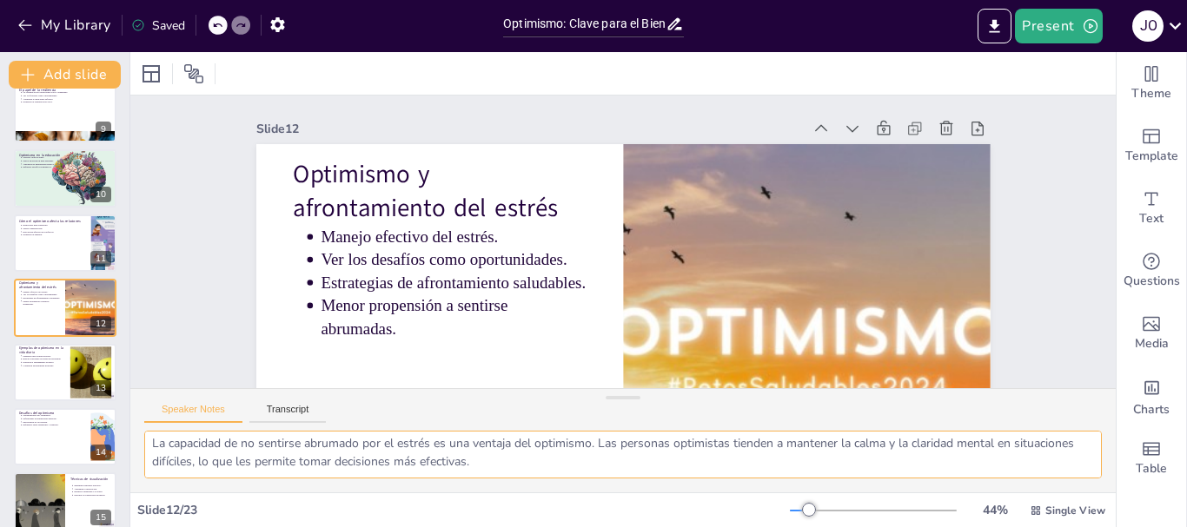
drag, startPoint x: 148, startPoint y: 443, endPoint x: 538, endPoint y: 477, distance: 391.5
click at [538, 477] on textarea "El manejo del estrés es crucial para mantener una buena salud mental. Las perso…" at bounding box center [622, 455] width 957 height 48
click at [24, 383] on div at bounding box center [65, 372] width 104 height 59
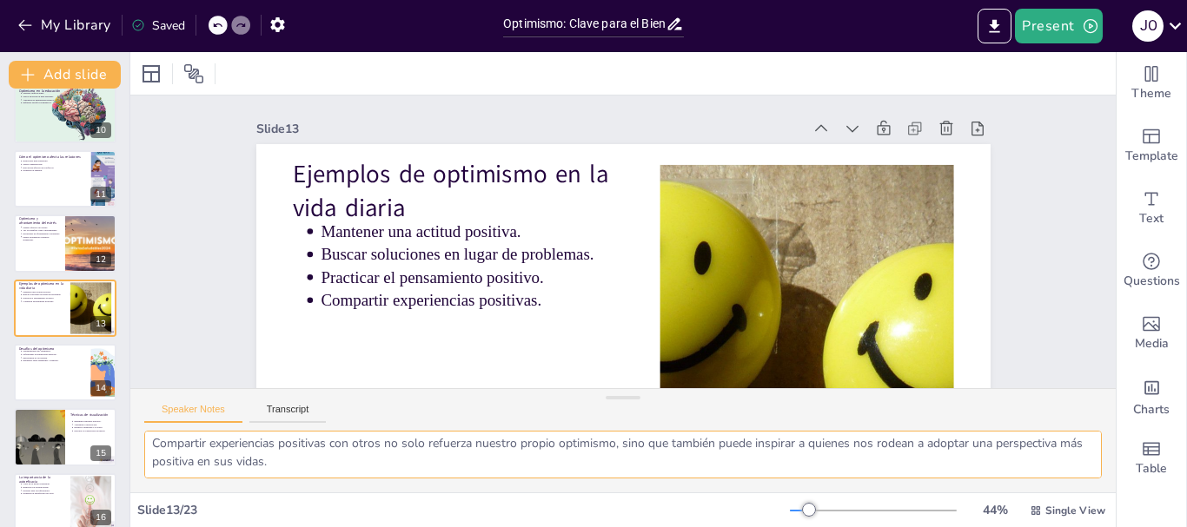
drag, startPoint x: 149, startPoint y: 448, endPoint x: 377, endPoint y: 480, distance: 230.6
click at [377, 480] on div "Mantener una actitud positiva es fundamental para cultivar el optimismo. Esto i…" at bounding box center [622, 462] width 985 height 62
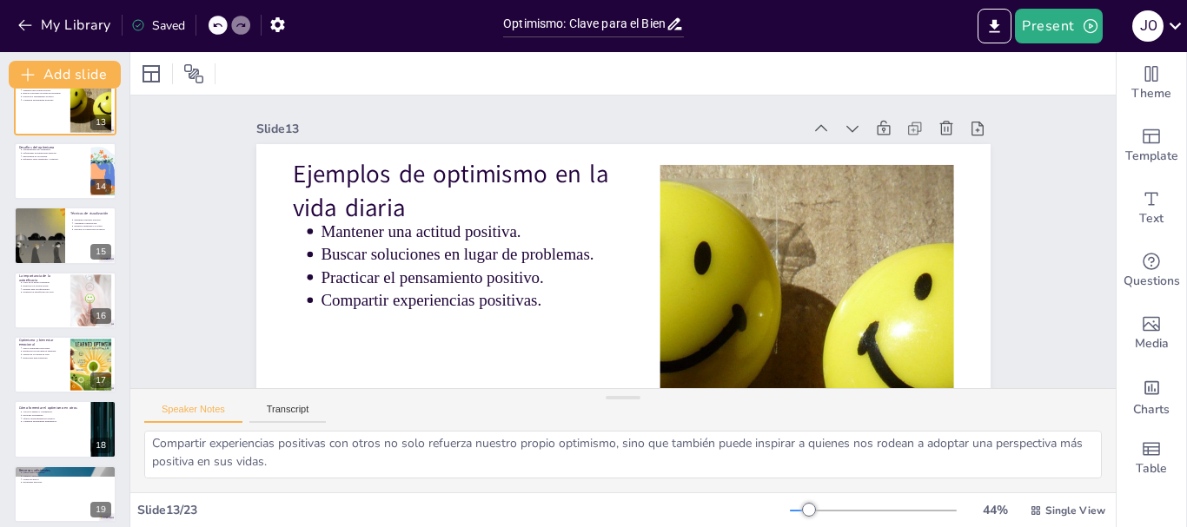
scroll to position [807, 0]
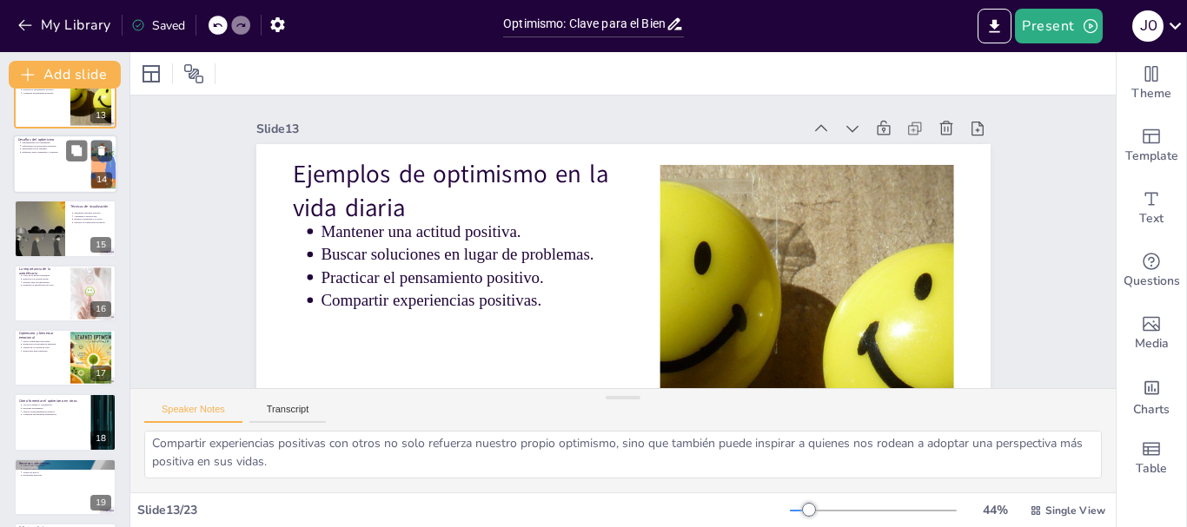
click at [22, 169] on div at bounding box center [65, 164] width 104 height 59
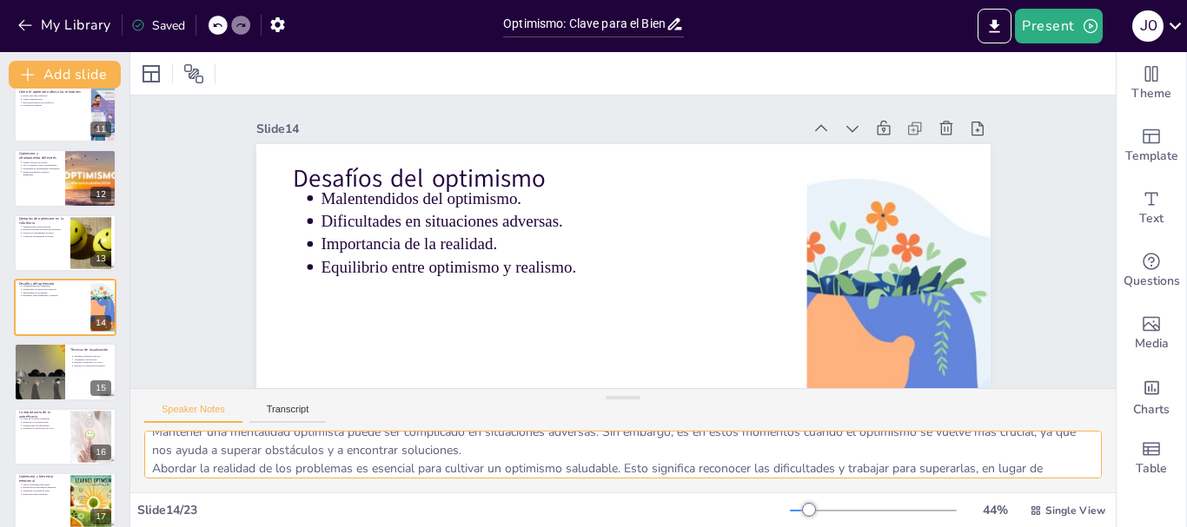
scroll to position [114, 0]
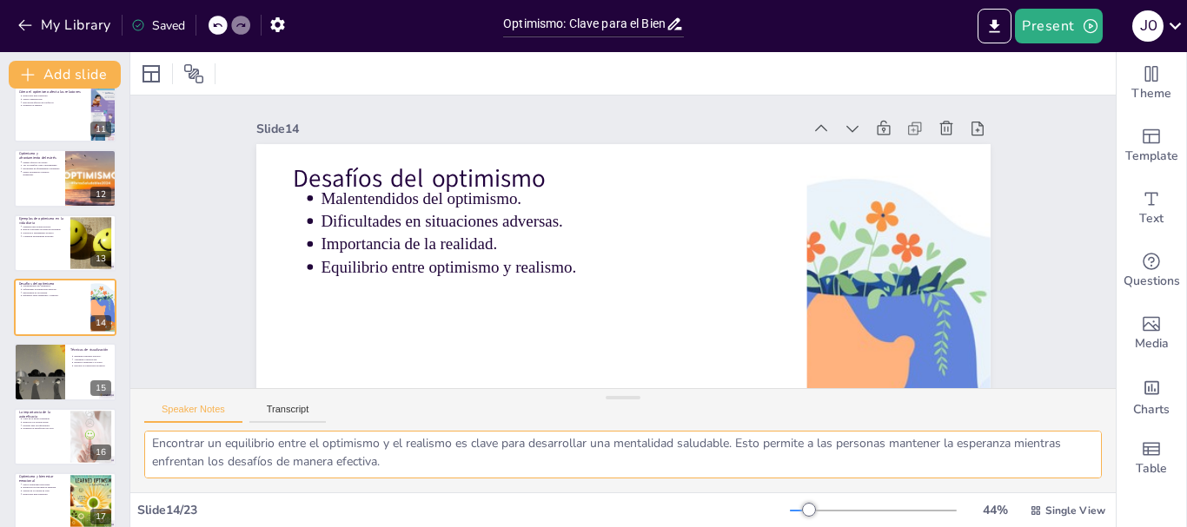
drag, startPoint x: 149, startPoint y: 448, endPoint x: 522, endPoint y: 481, distance: 374.2
click at [522, 481] on div "Uno de los desafíos del optimismo es que a menudo puede ser malinterpretado com…" at bounding box center [622, 462] width 985 height 62
click at [30, 381] on div at bounding box center [39, 372] width 104 height 59
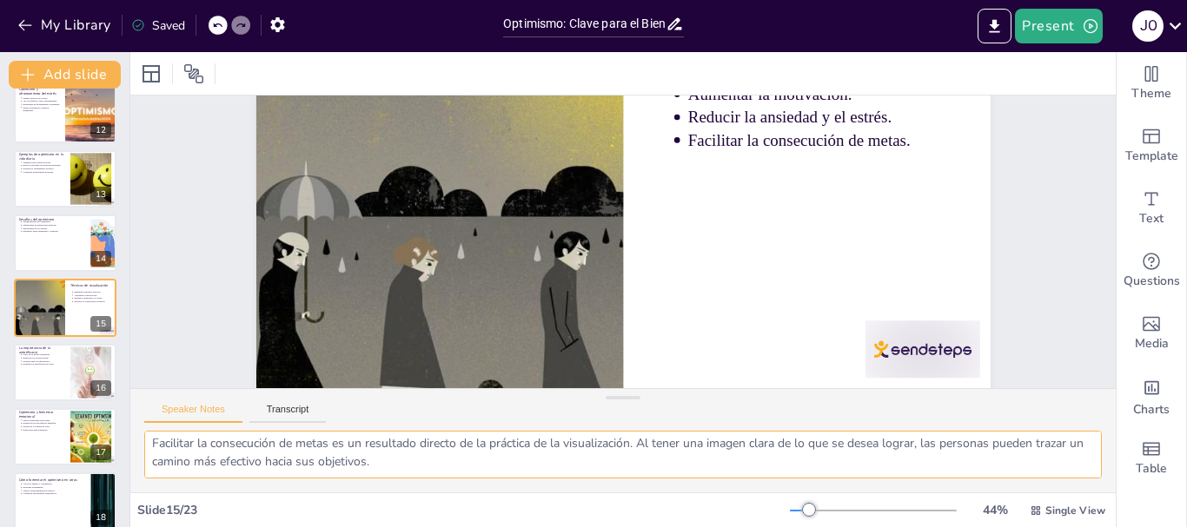
drag, startPoint x: 147, startPoint y: 445, endPoint x: 402, endPoint y: 465, distance: 256.2
click at [451, 477] on textarea "La visualización es una técnica efectiva para fomentar el optimismo. Al imagina…" at bounding box center [622, 455] width 957 height 48
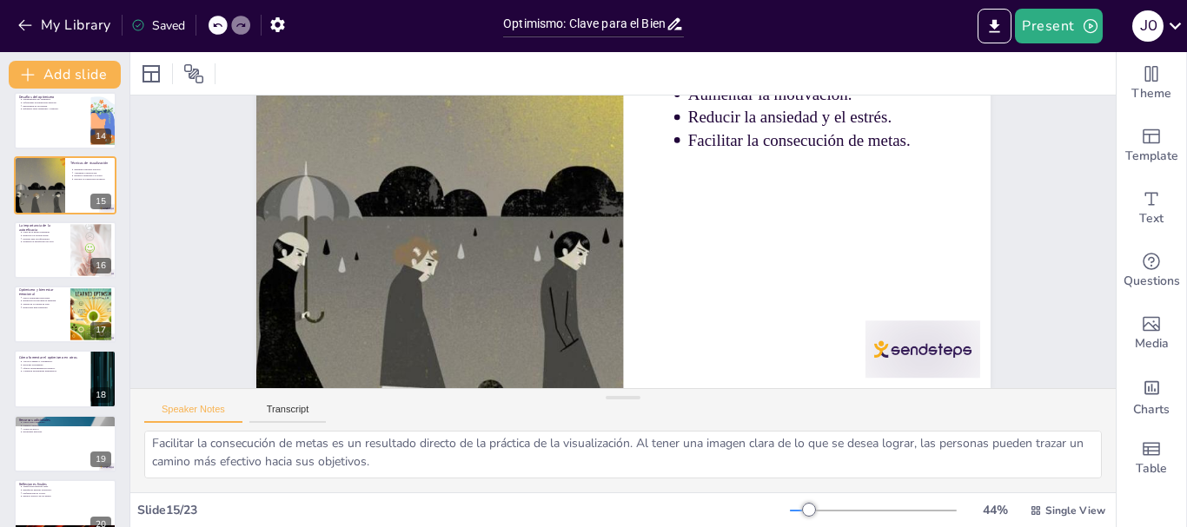
scroll to position [867, 0]
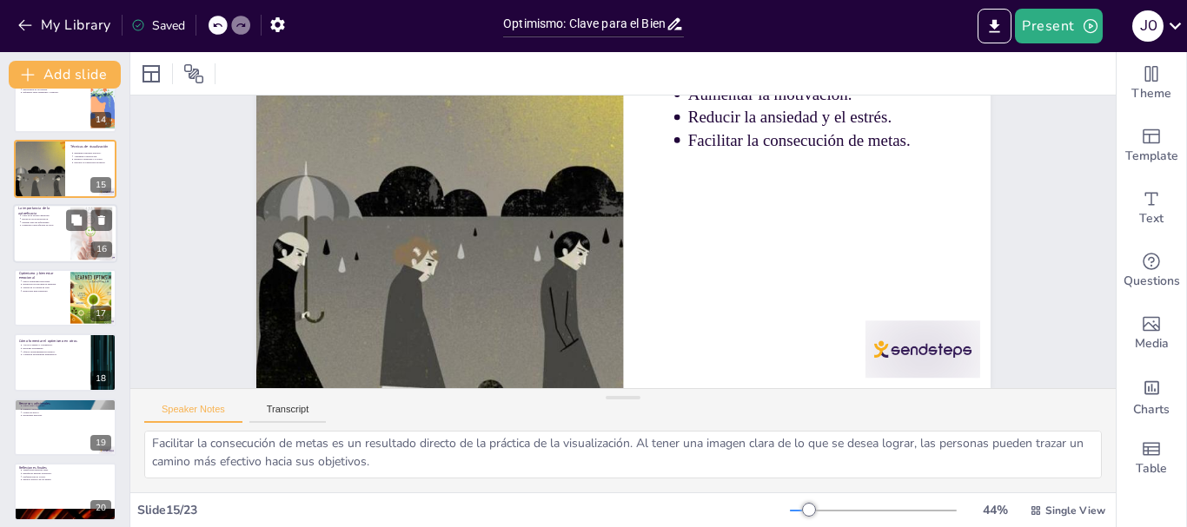
click at [23, 245] on div at bounding box center [65, 233] width 104 height 59
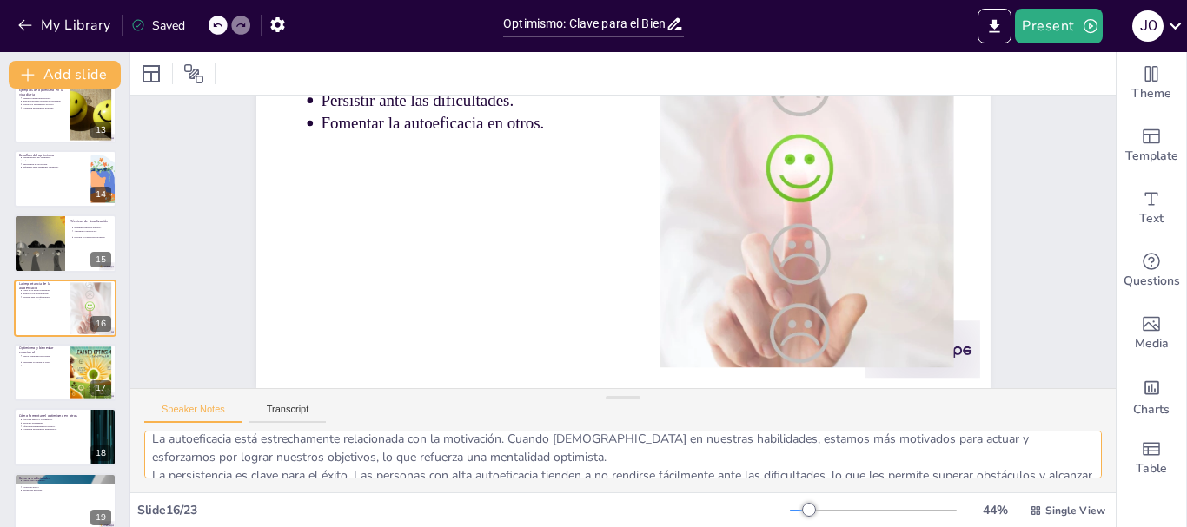
scroll to position [114, 0]
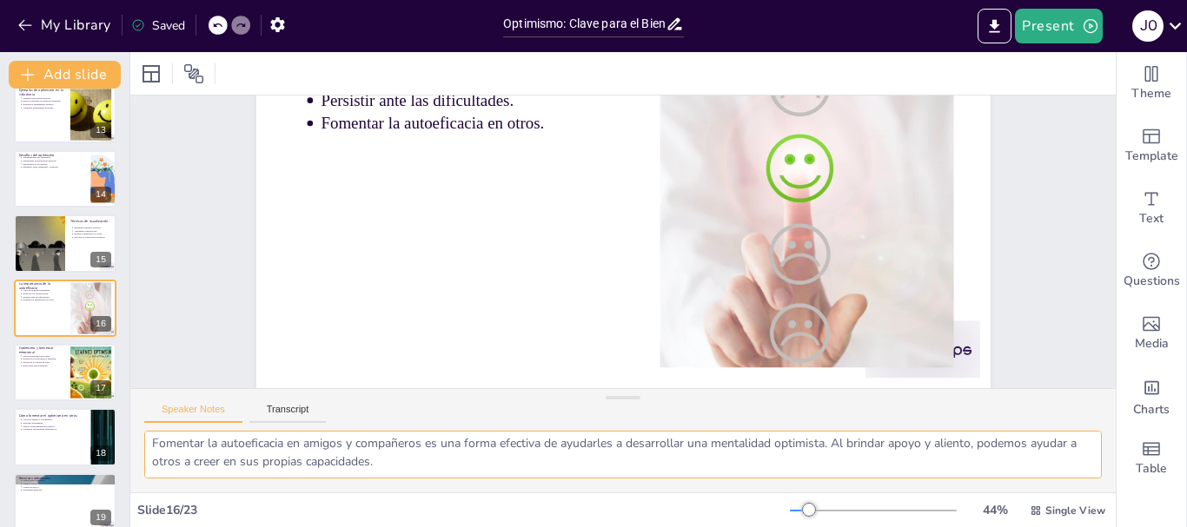
drag, startPoint x: 152, startPoint y: 446, endPoint x: 397, endPoint y: 456, distance: 245.2
click at [446, 463] on textarea "La autoeficacia es un pilar fundamental para el optimismo. Creer en nuestras pr…" at bounding box center [622, 455] width 957 height 48
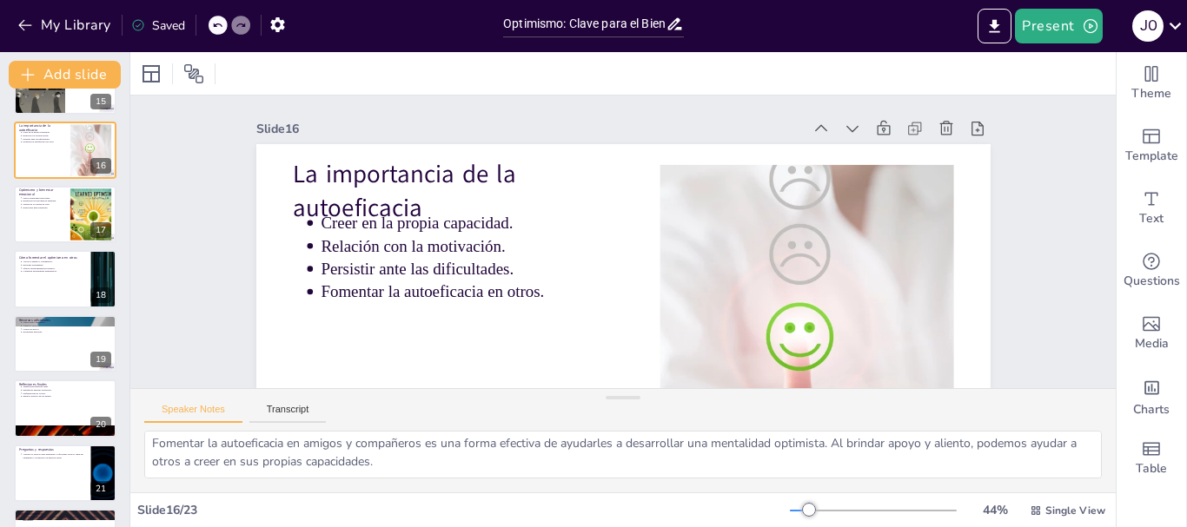
scroll to position [966, 0]
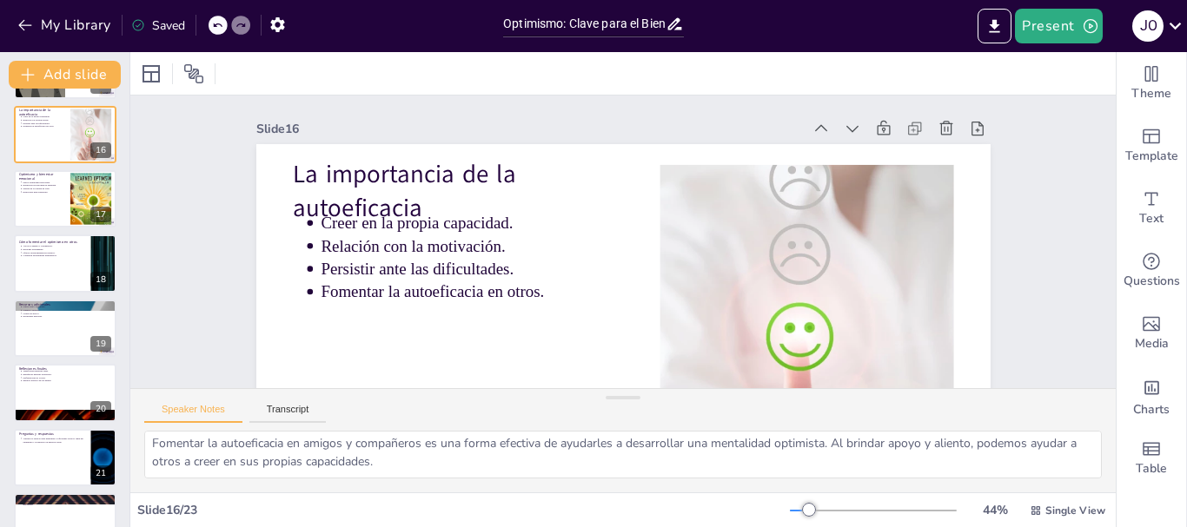
click at [20, 211] on div at bounding box center [65, 198] width 103 height 57
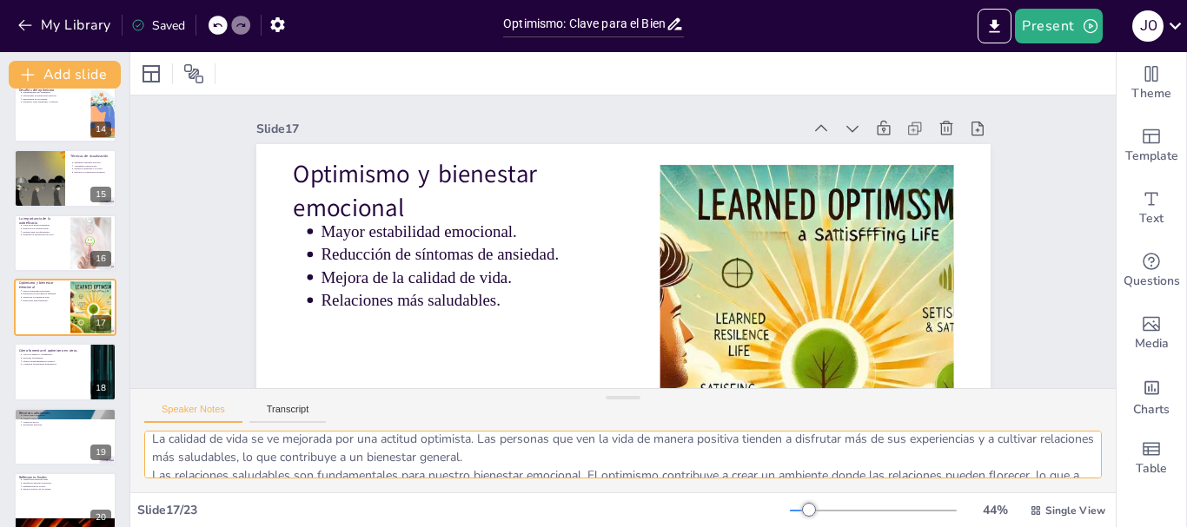
scroll to position [114, 0]
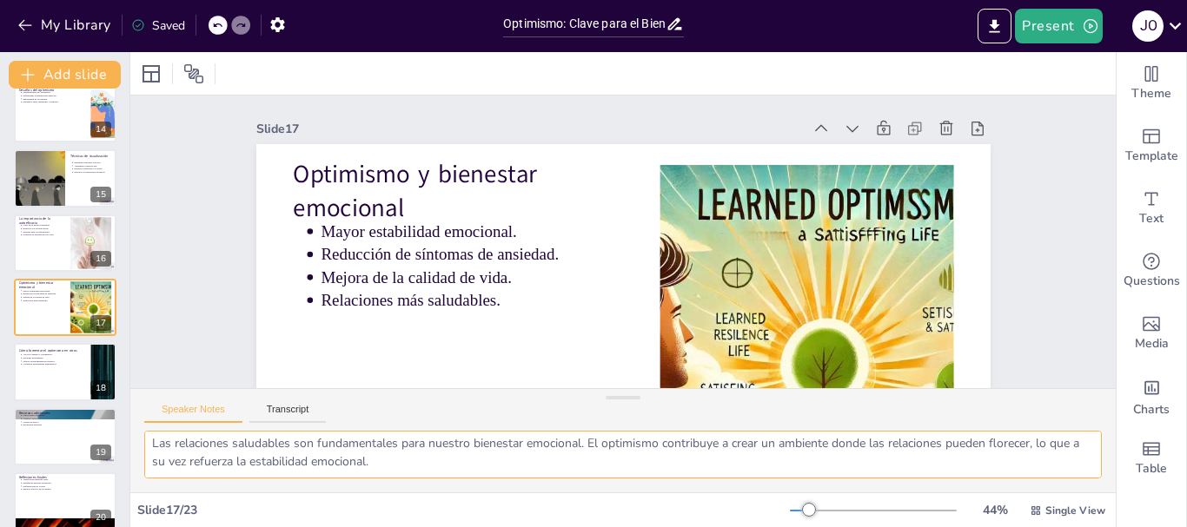
drag, startPoint x: 150, startPoint y: 448, endPoint x: 482, endPoint y: 475, distance: 333.0
click at [482, 475] on textarea "La estabilidad emocional es esencial para el bienestar general. Las personas op…" at bounding box center [622, 455] width 957 height 48
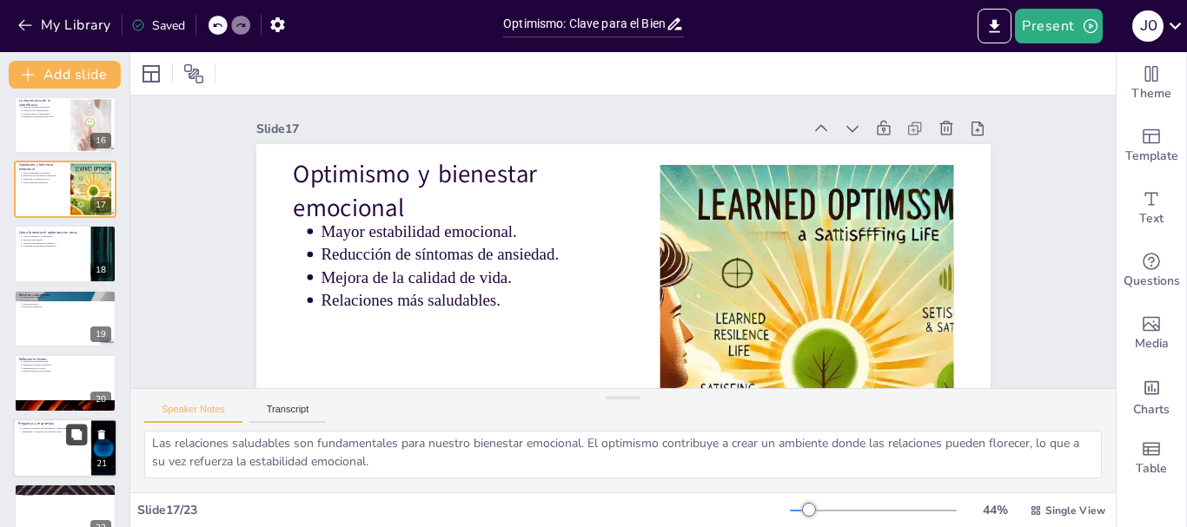
scroll to position [996, 0]
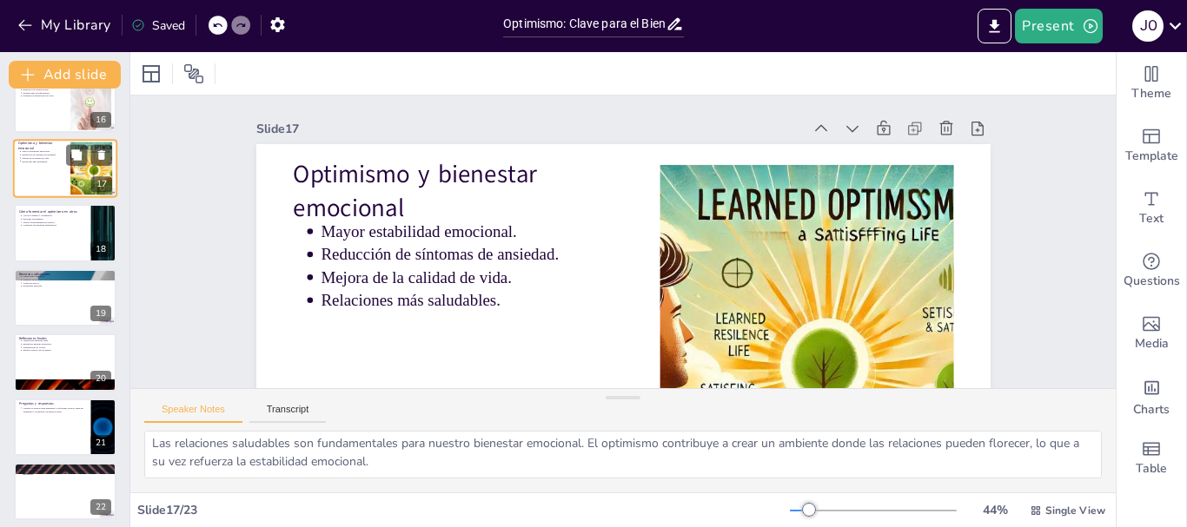
click at [29, 247] on div at bounding box center [65, 232] width 103 height 57
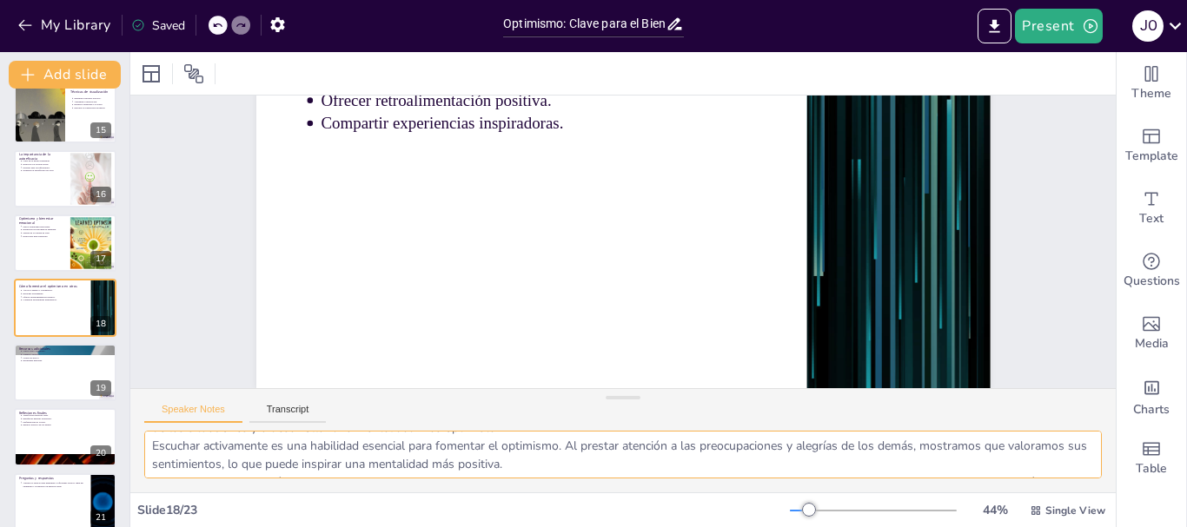
scroll to position [114, 0]
drag, startPoint x: 149, startPoint y: 449, endPoint x: 628, endPoint y: 467, distance: 479.9
click at [628, 467] on textarea "El apoyo a amigos y compañeros es fundamental para fomentar el optimismo en los…" at bounding box center [622, 455] width 957 height 48
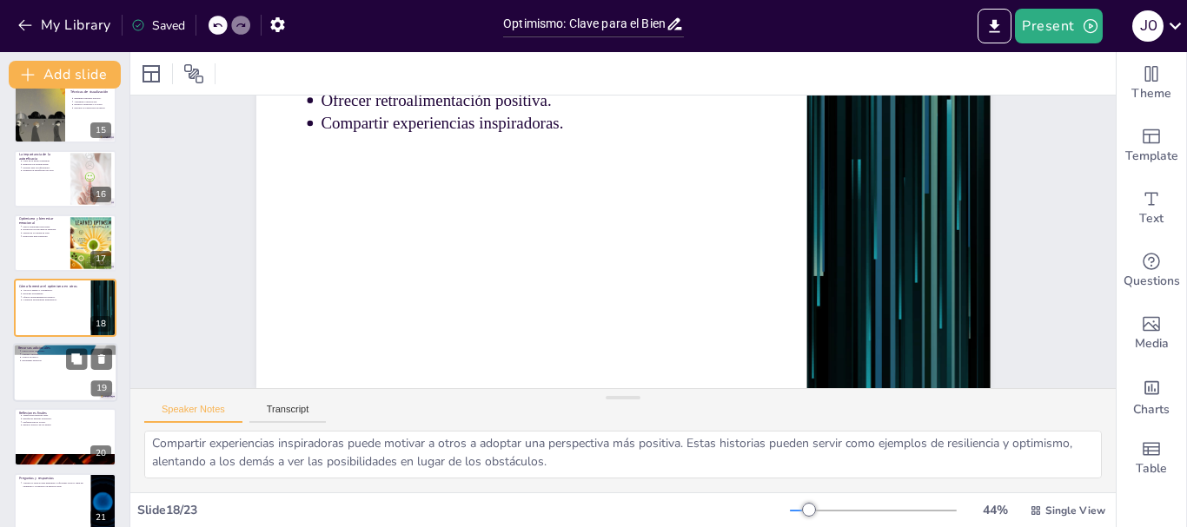
click at [27, 394] on div at bounding box center [65, 372] width 104 height 59
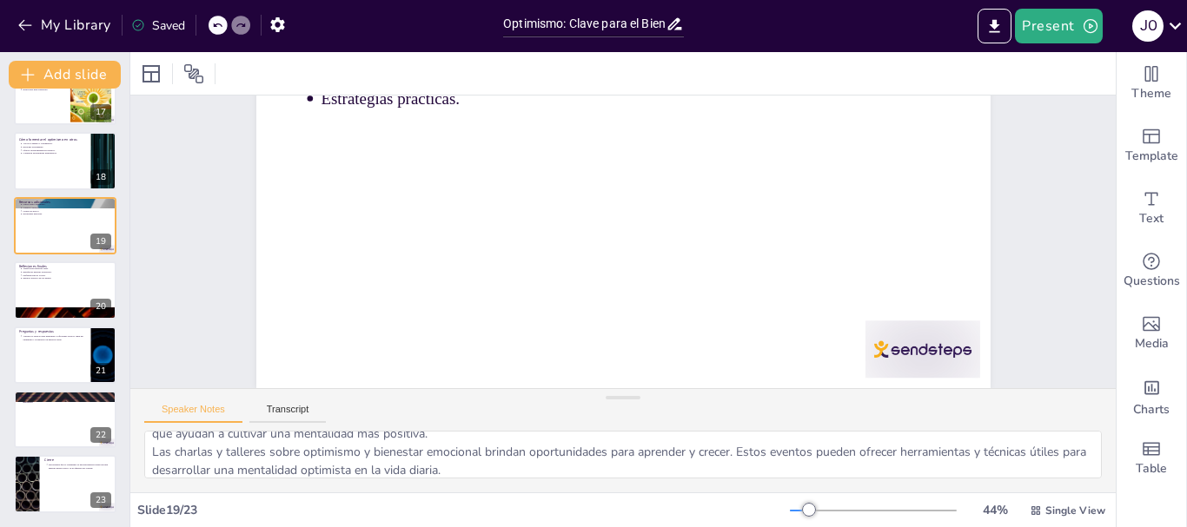
scroll to position [46, 0]
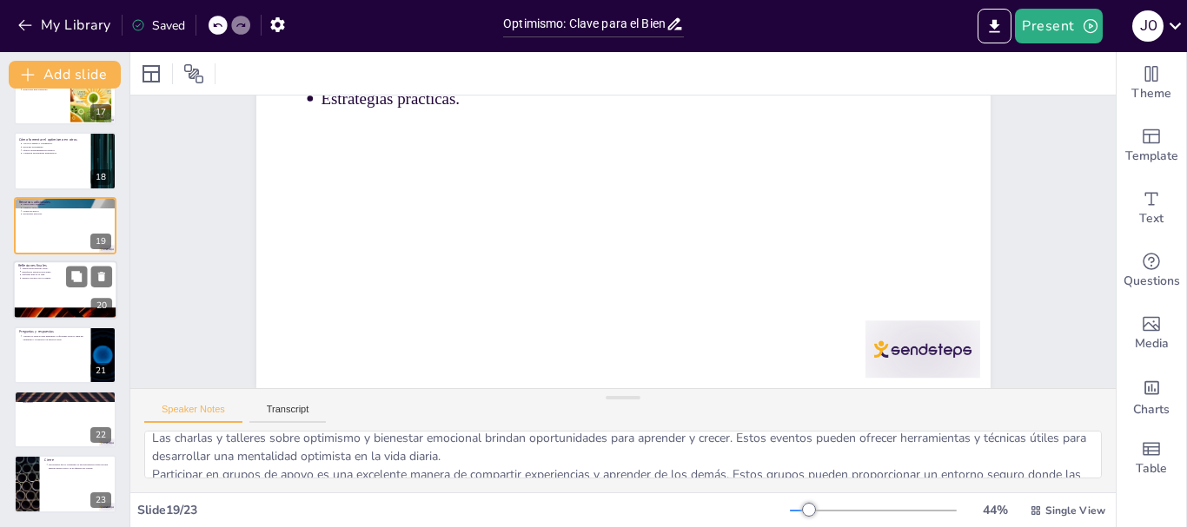
click at [17, 297] on div at bounding box center [65, 290] width 104 height 59
type textarea "La transformación personal es un resultado poderoso de adoptar una perspectiva …"
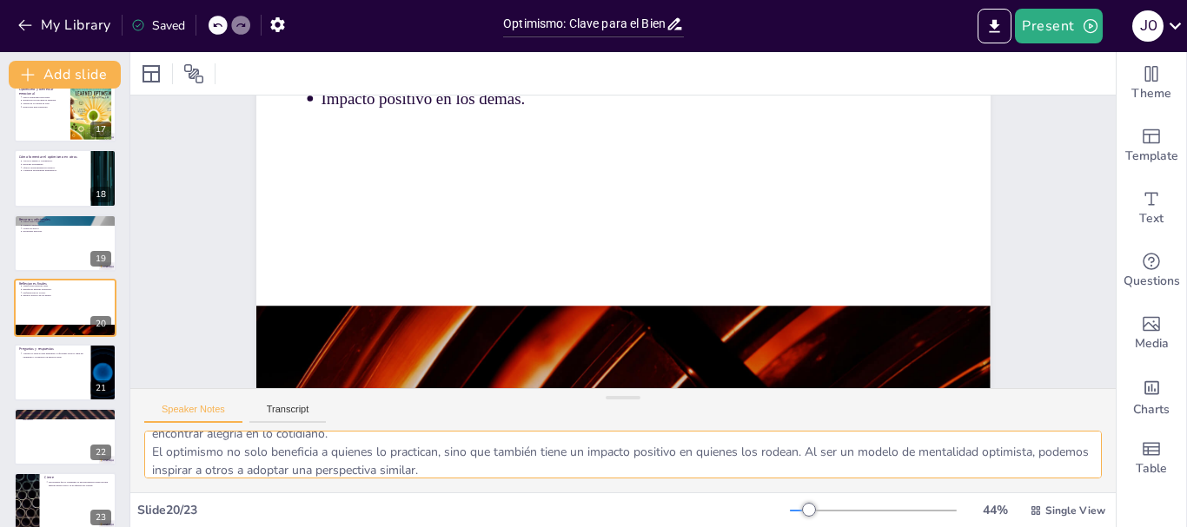
scroll to position [114, 0]
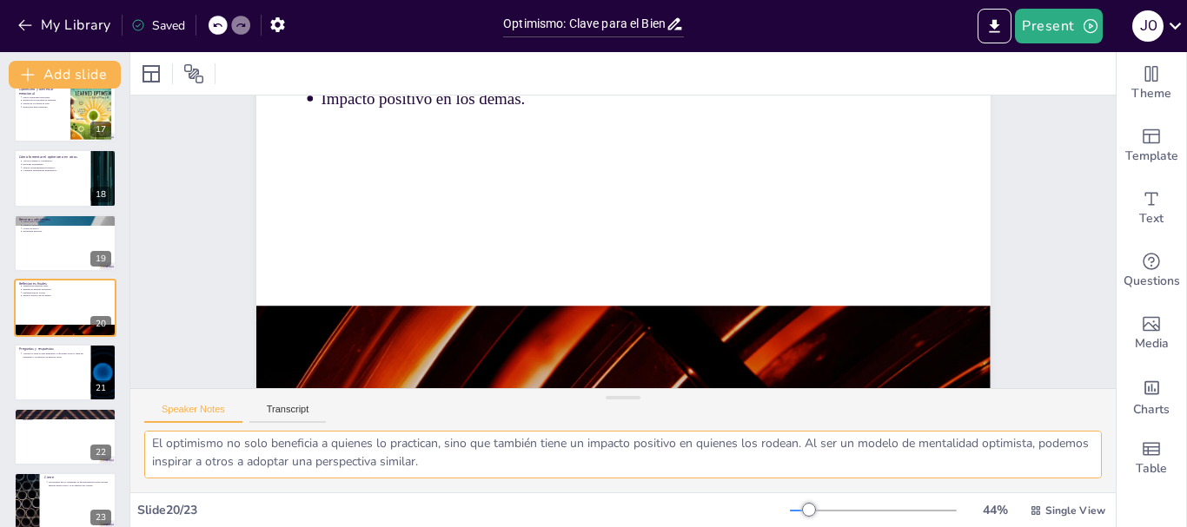
drag, startPoint x: 152, startPoint y: 448, endPoint x: 421, endPoint y: 467, distance: 270.0
click at [489, 463] on textarea "La transformación personal es un resultado poderoso de adoptar una perspectiva …" at bounding box center [622, 455] width 957 height 48
click at [24, 394] on div at bounding box center [65, 372] width 103 height 57
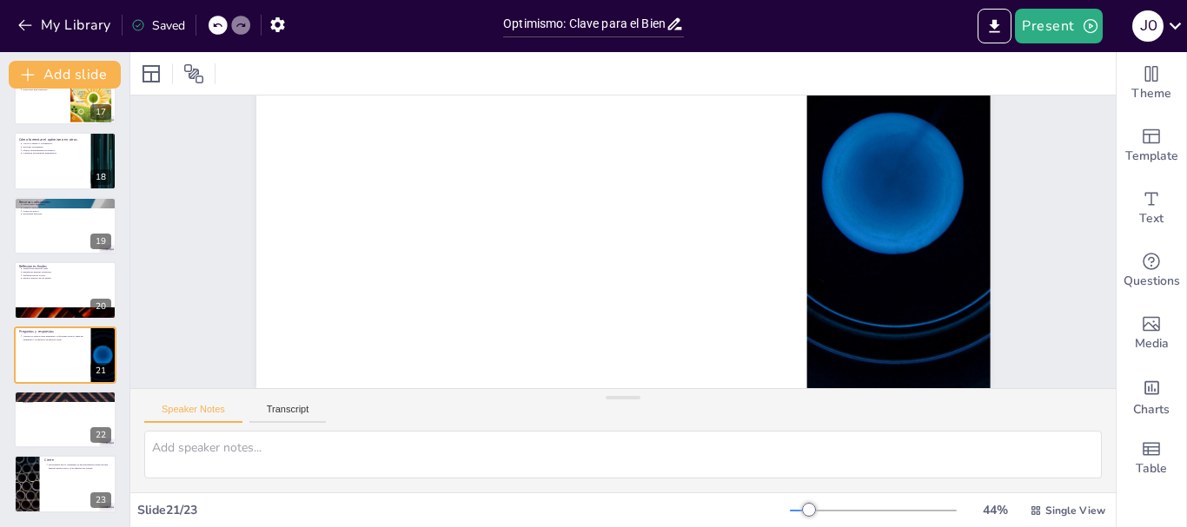
scroll to position [182, 0]
